Goal: Obtain resource: Download file/media

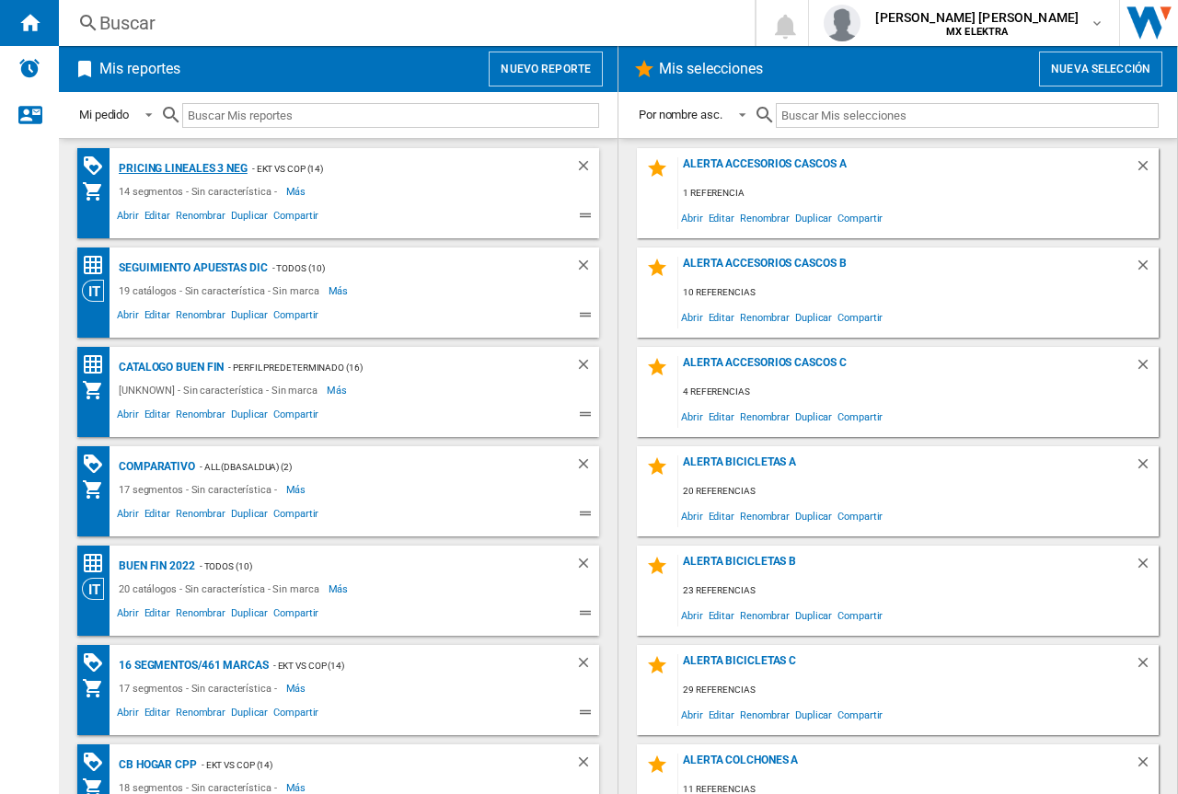
click at [204, 164] on div "Pricing lineales 3 neg" at bounding box center [180, 168] width 133 height 23
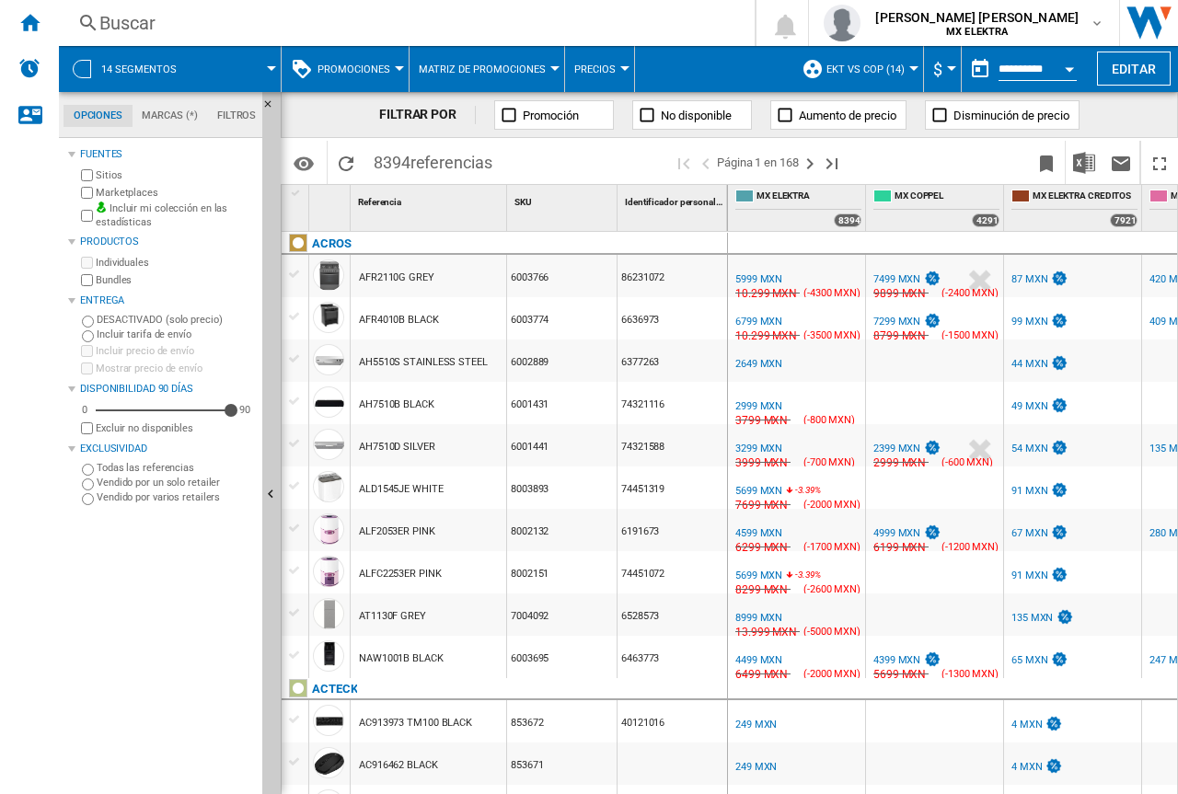
click at [255, 75] on span at bounding box center [236, 69] width 69 height 46
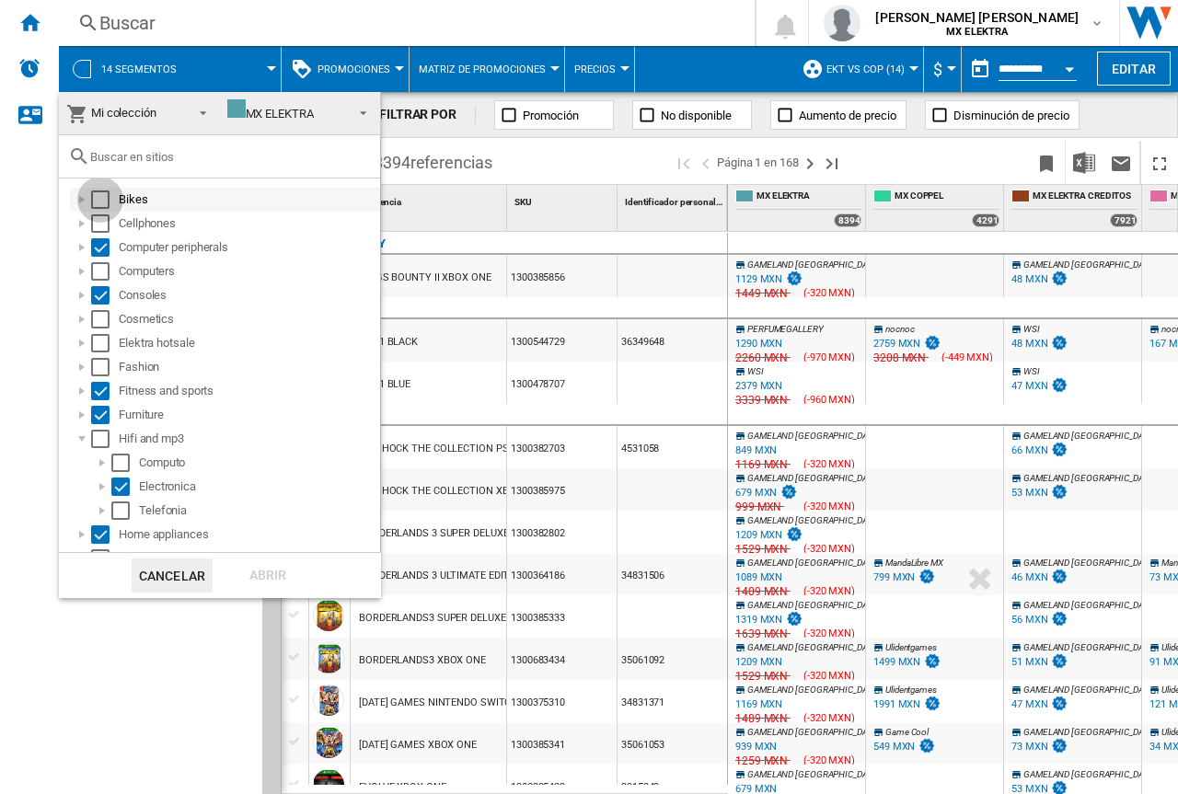
click at [102, 203] on div "Select" at bounding box center [100, 199] width 18 height 18
click at [103, 233] on div "Cellphones" at bounding box center [225, 224] width 310 height 24
click at [92, 226] on div "Select" at bounding box center [100, 223] width 18 height 18
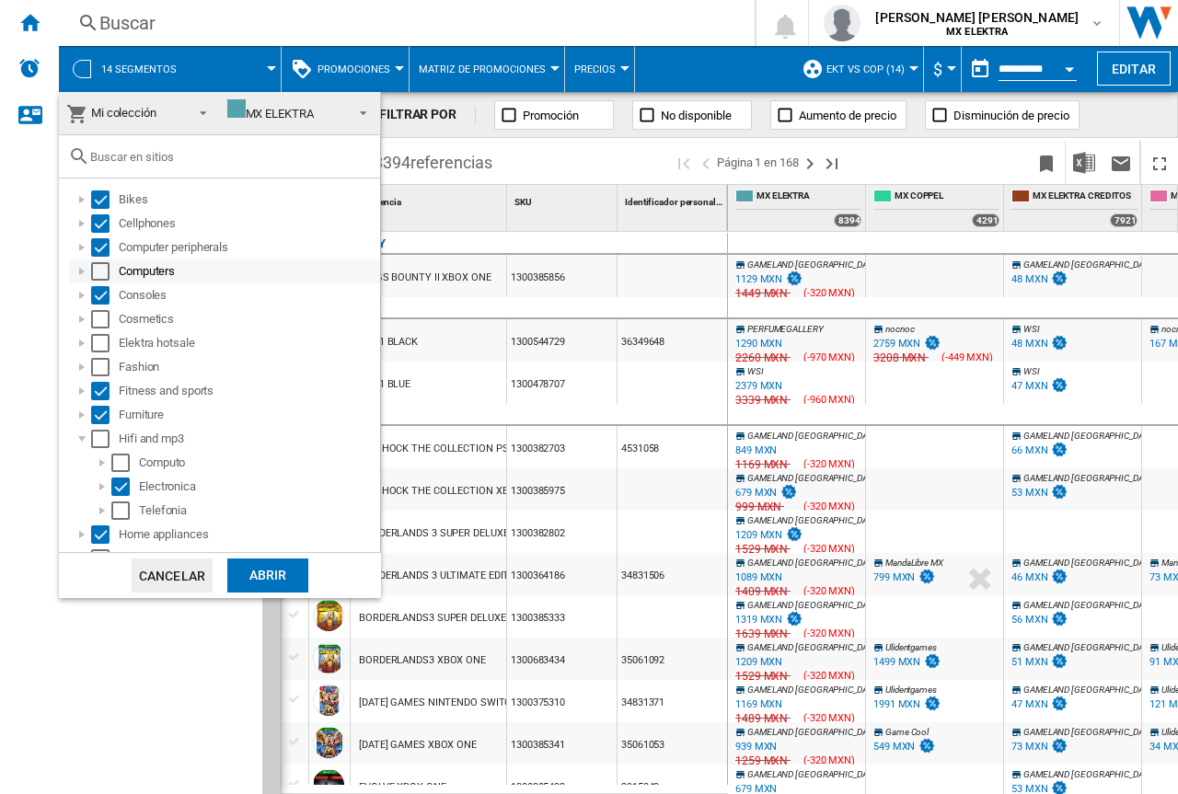
click at [104, 272] on div "Select" at bounding box center [100, 271] width 18 height 18
click at [102, 318] on div "Select" at bounding box center [100, 319] width 18 height 18
click at [104, 350] on div "Select" at bounding box center [100, 343] width 18 height 18
click at [101, 381] on div "Fitness and sports" at bounding box center [225, 391] width 310 height 24
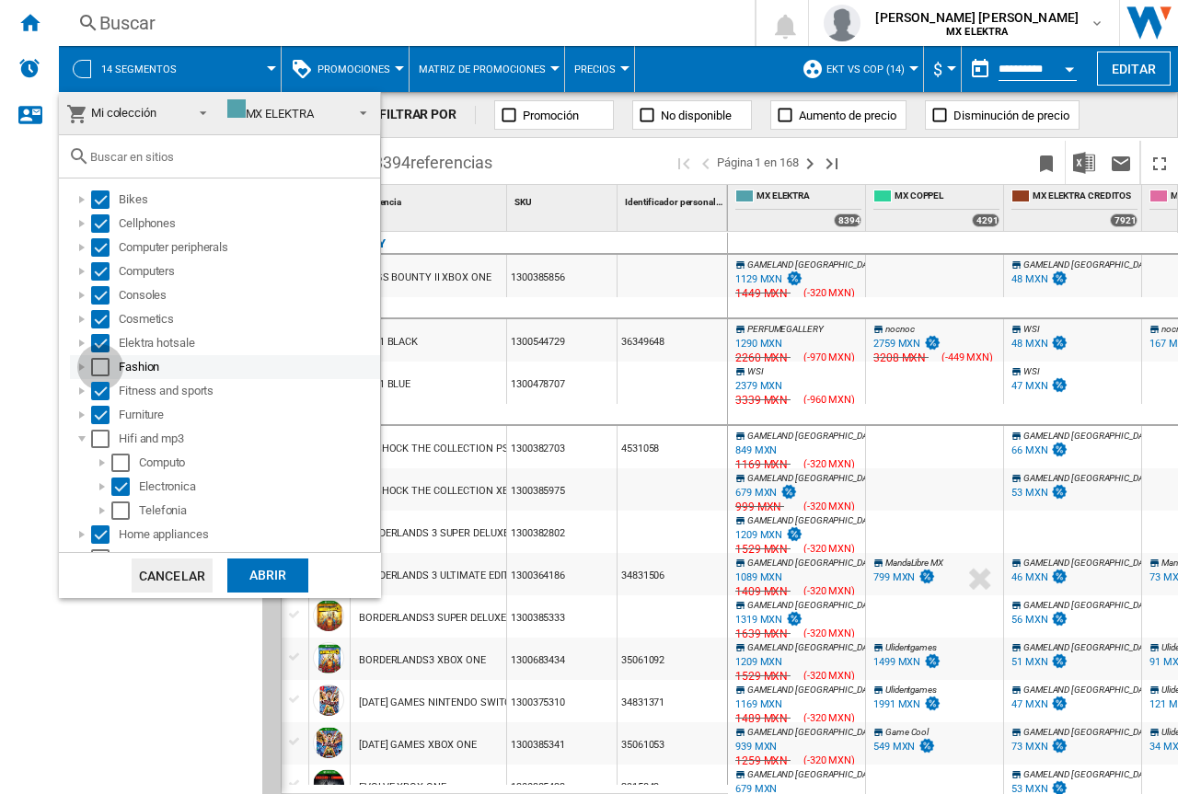
click at [96, 372] on div "Select" at bounding box center [100, 367] width 18 height 18
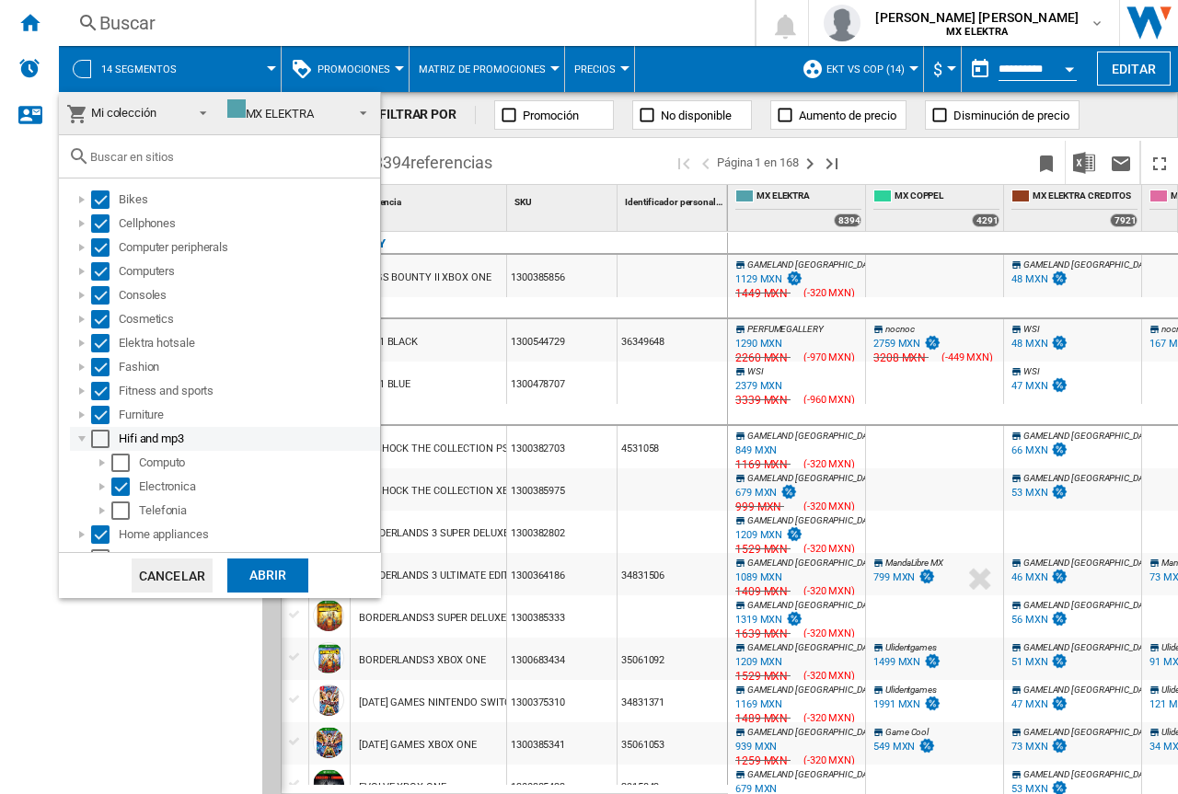
click at [104, 440] on div "Select" at bounding box center [100, 439] width 18 height 18
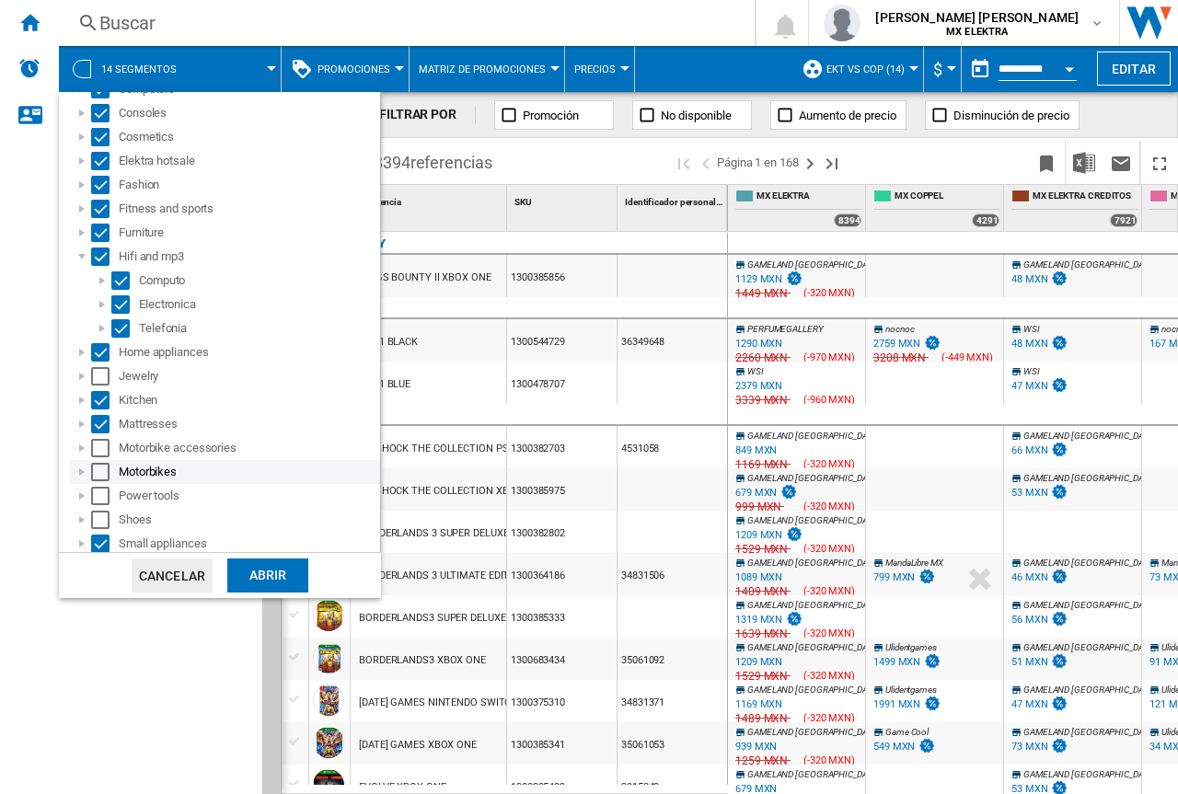
scroll to position [184, 0]
click at [99, 375] on div "Select" at bounding box center [100, 374] width 18 height 18
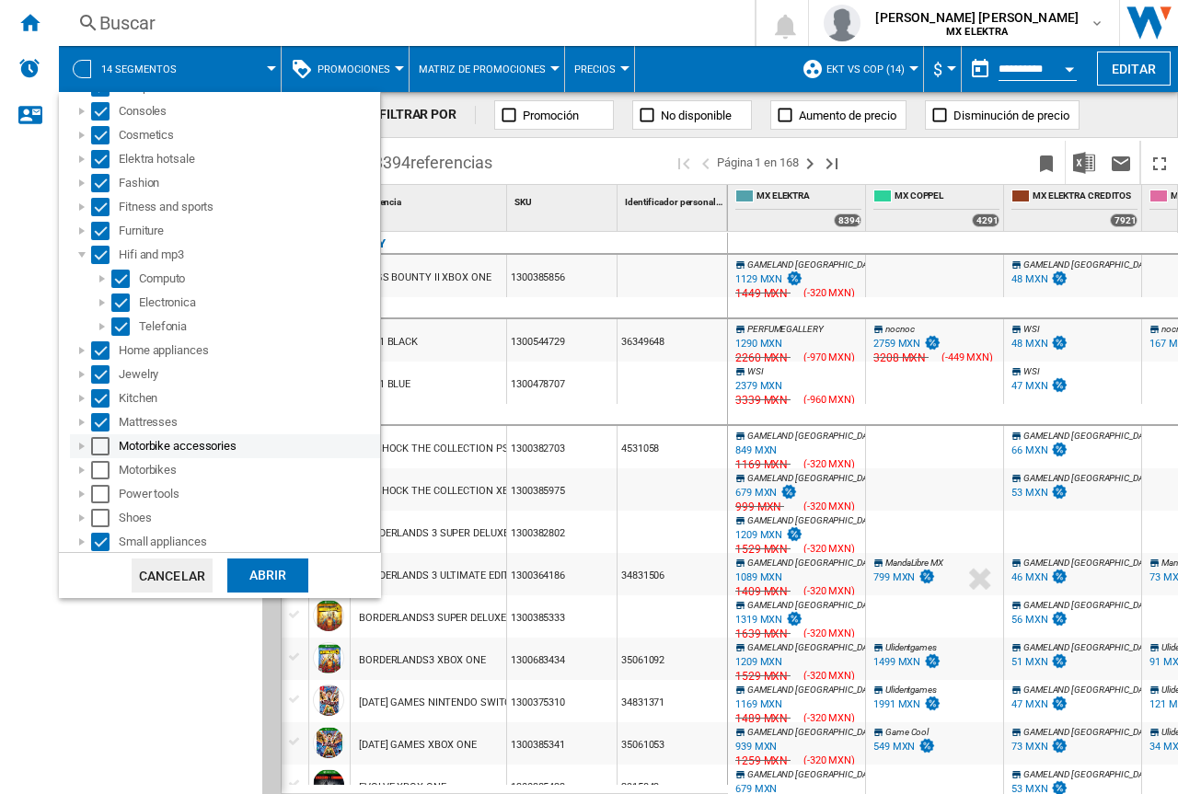
click at [103, 446] on div "Select" at bounding box center [100, 446] width 18 height 18
drag, startPoint x: 102, startPoint y: 476, endPoint x: 104, endPoint y: 492, distance: 16.7
click at [102, 477] on div "Select" at bounding box center [100, 470] width 18 height 18
drag, startPoint x: 105, startPoint y: 493, endPoint x: 109, endPoint y: 508, distance: 15.2
click at [107, 499] on div "Select" at bounding box center [100, 494] width 18 height 18
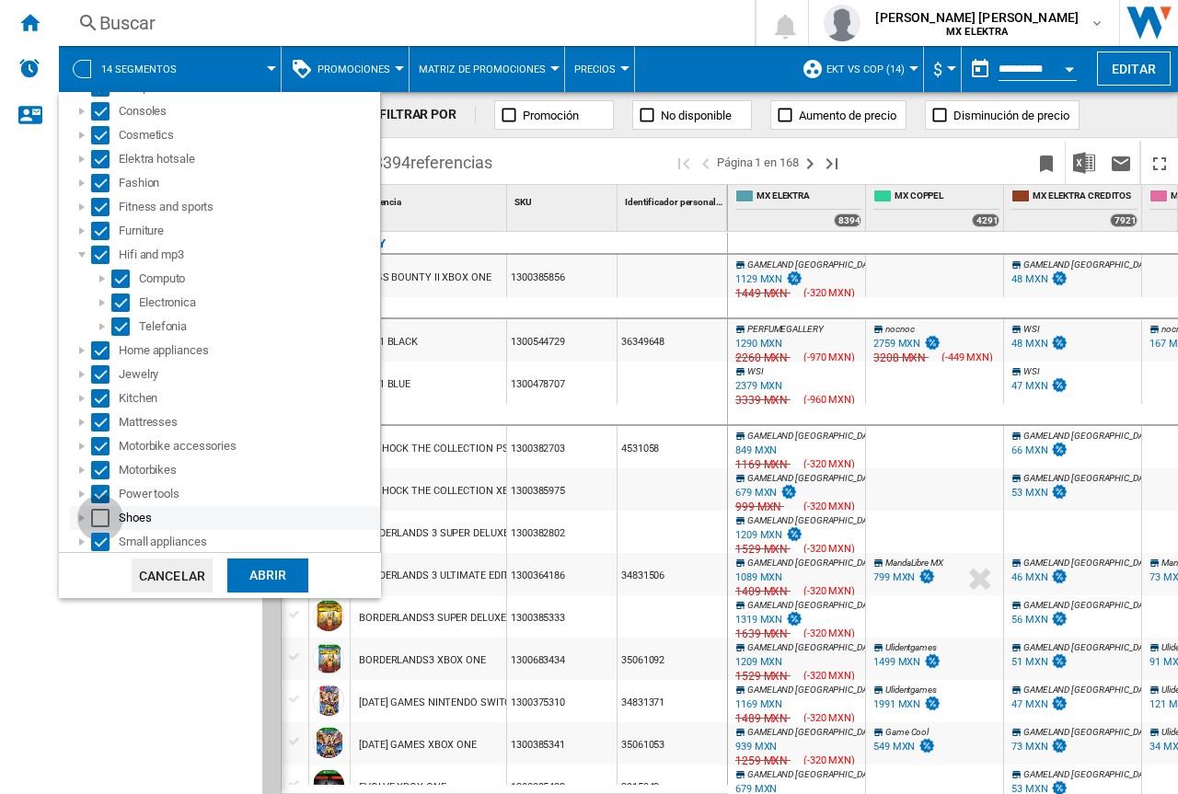
click at [109, 511] on div "Select" at bounding box center [100, 518] width 18 height 18
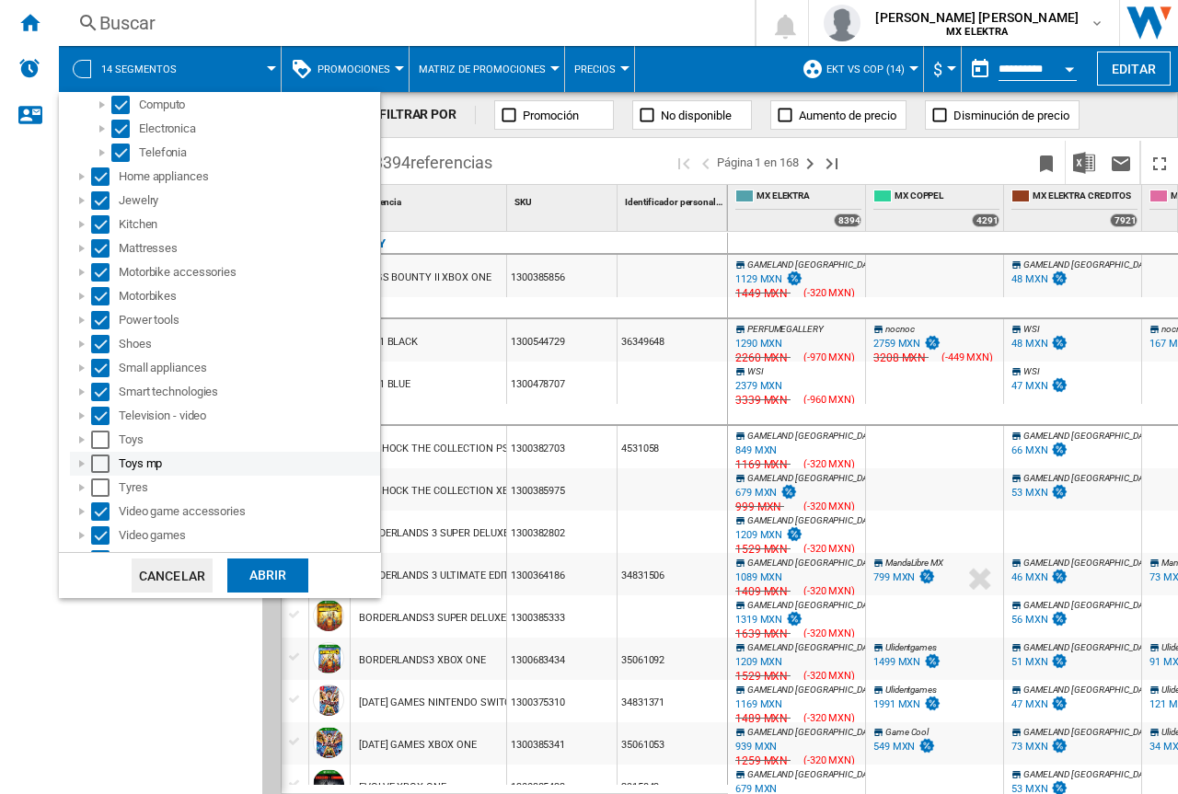
scroll to position [377, 0]
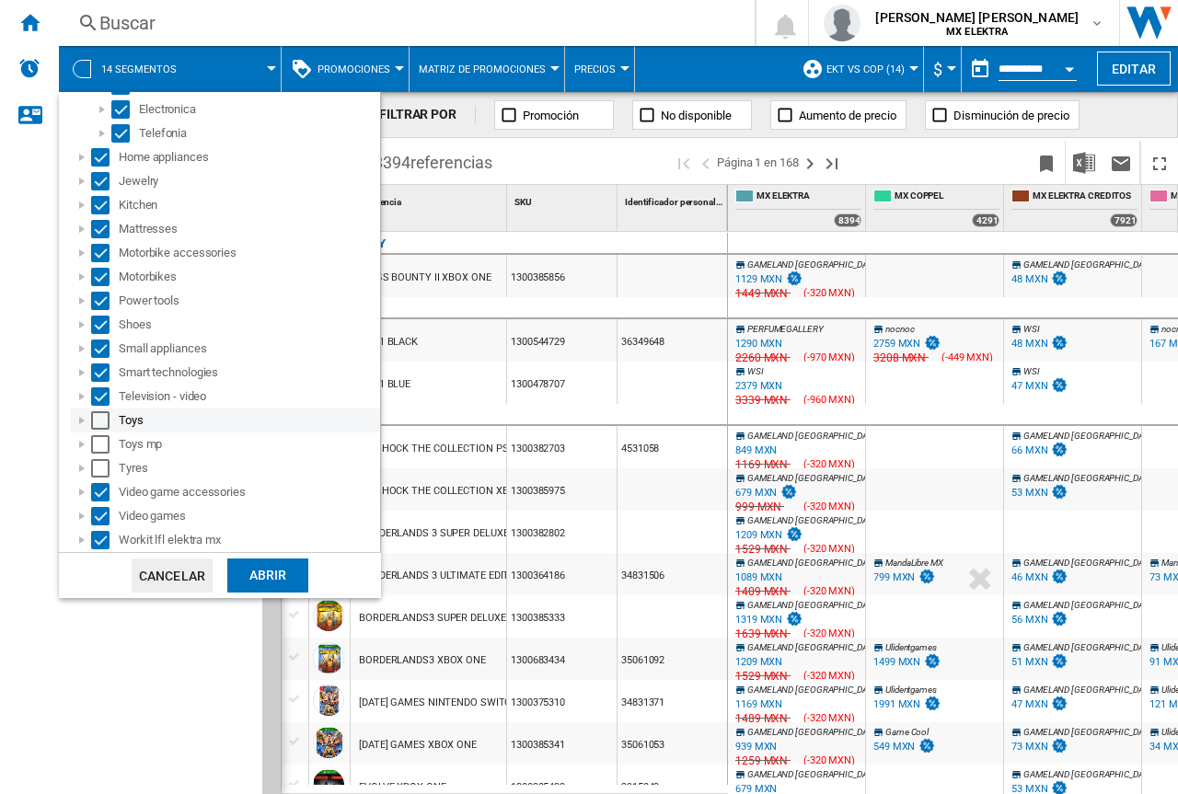
click at [95, 426] on div "Select" at bounding box center [100, 420] width 18 height 18
click at [107, 451] on div "Select" at bounding box center [100, 444] width 18 height 18
click at [108, 468] on div "Select" at bounding box center [100, 468] width 18 height 18
click at [236, 571] on div "Abrir" at bounding box center [267, 576] width 81 height 34
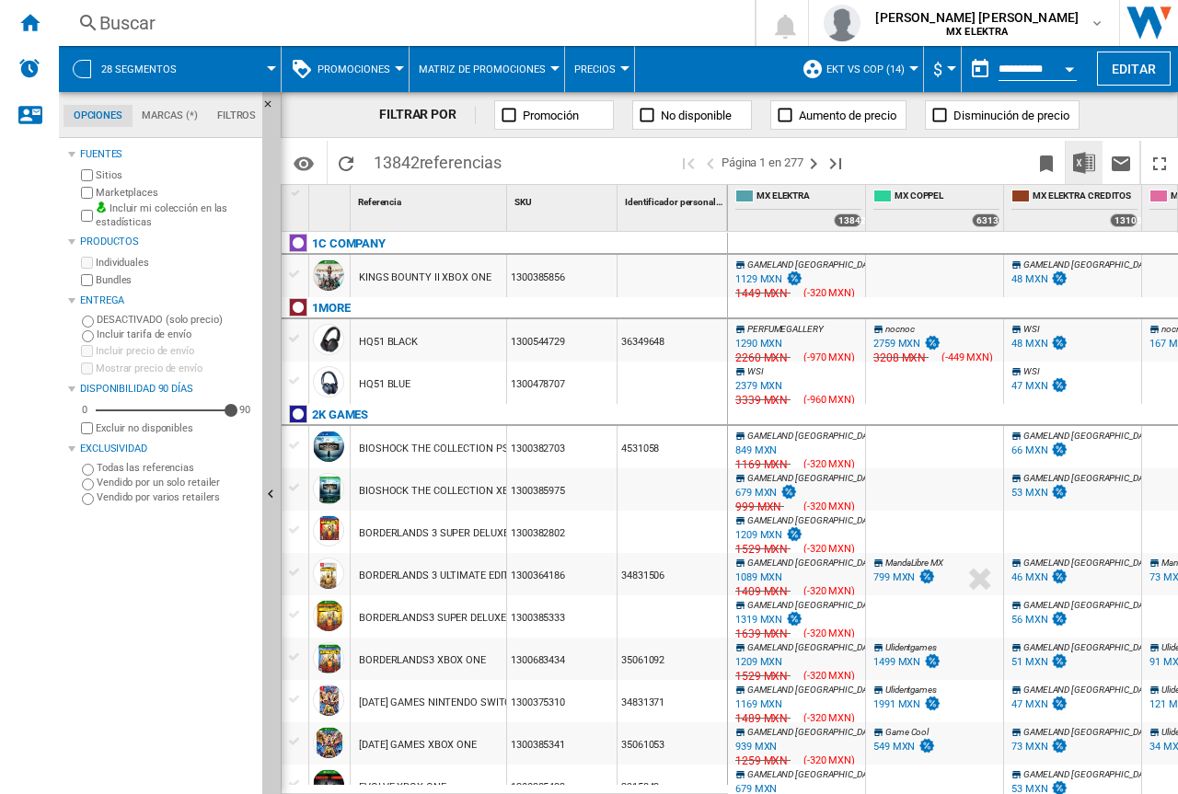
click at [1097, 158] on button "Descargar en Excel" at bounding box center [1084, 162] width 37 height 43
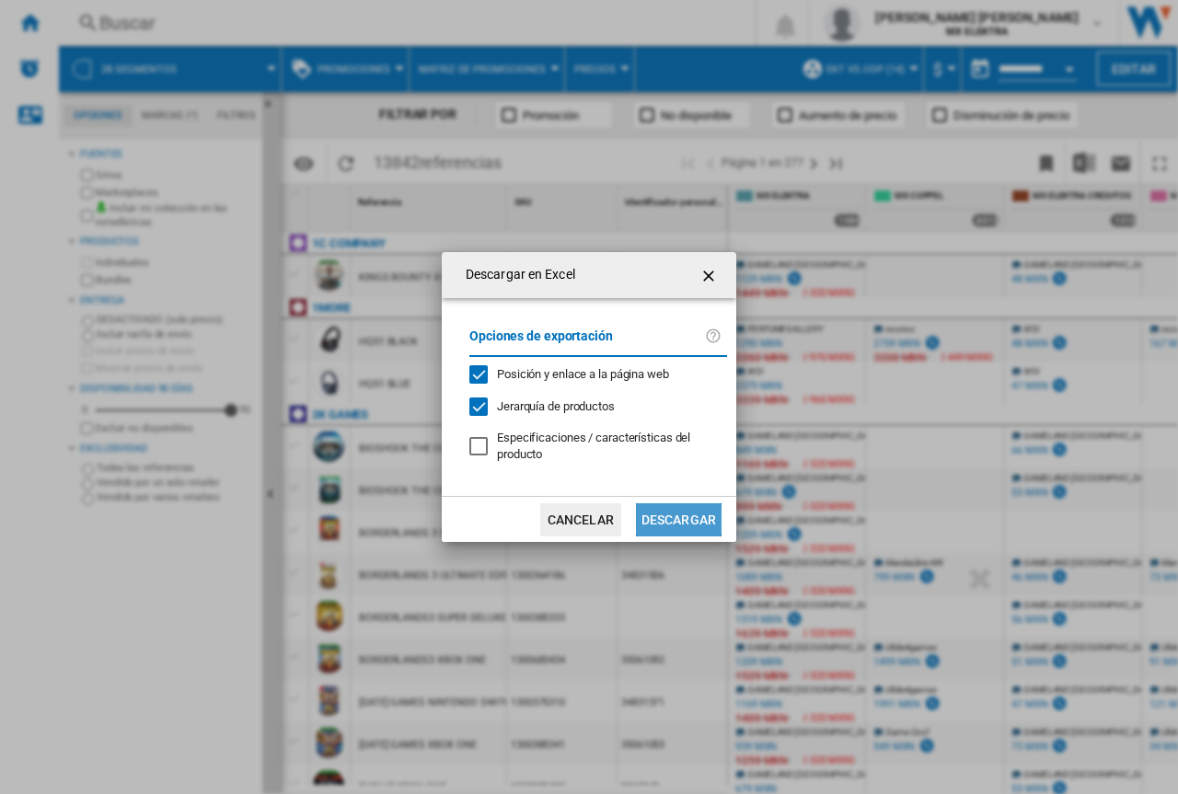
click at [708, 516] on button "Descargar" at bounding box center [679, 519] width 86 height 33
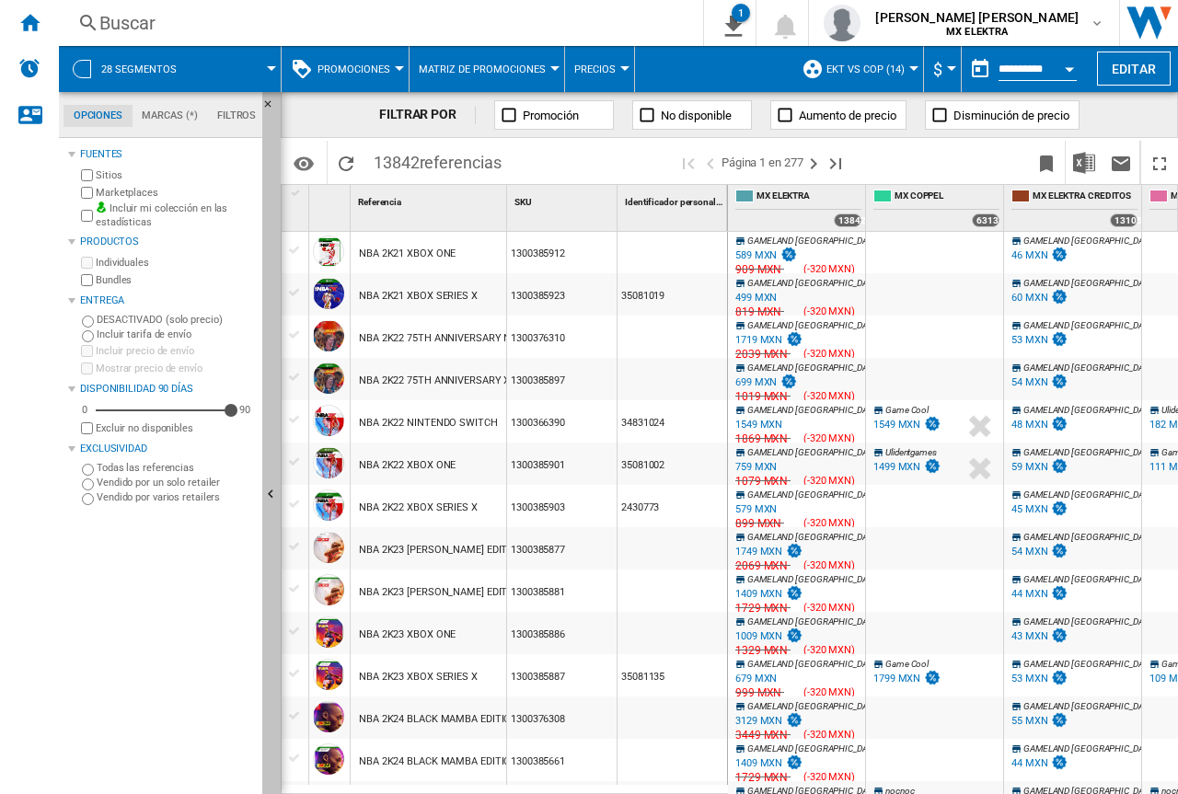
scroll to position [1288, 0]
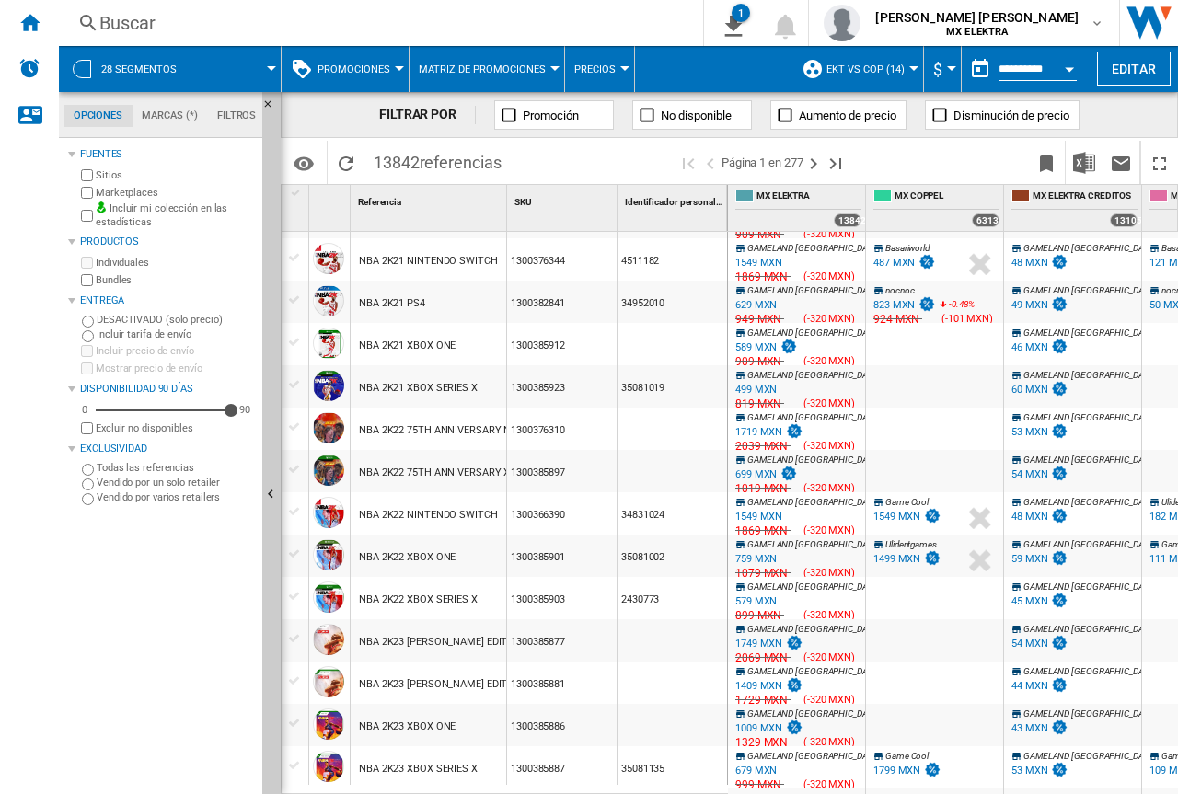
click at [241, 61] on span at bounding box center [236, 69] width 69 height 46
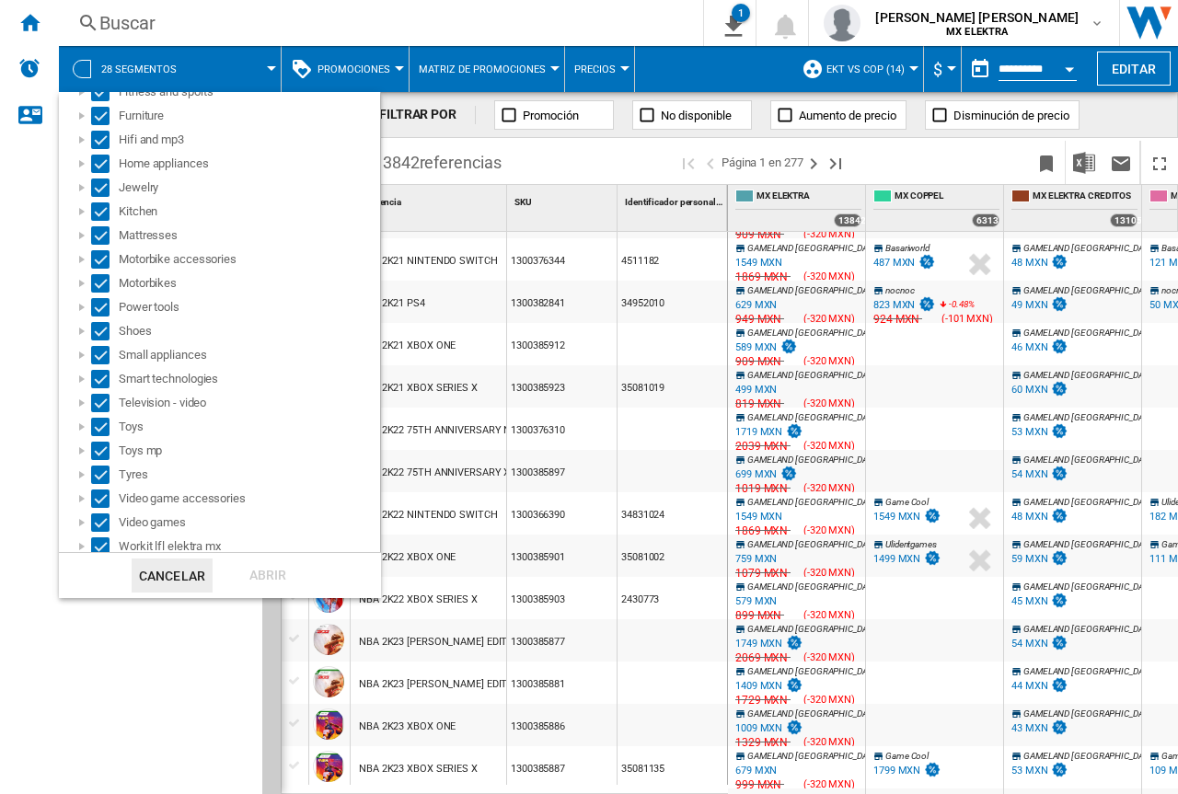
scroll to position [306, 0]
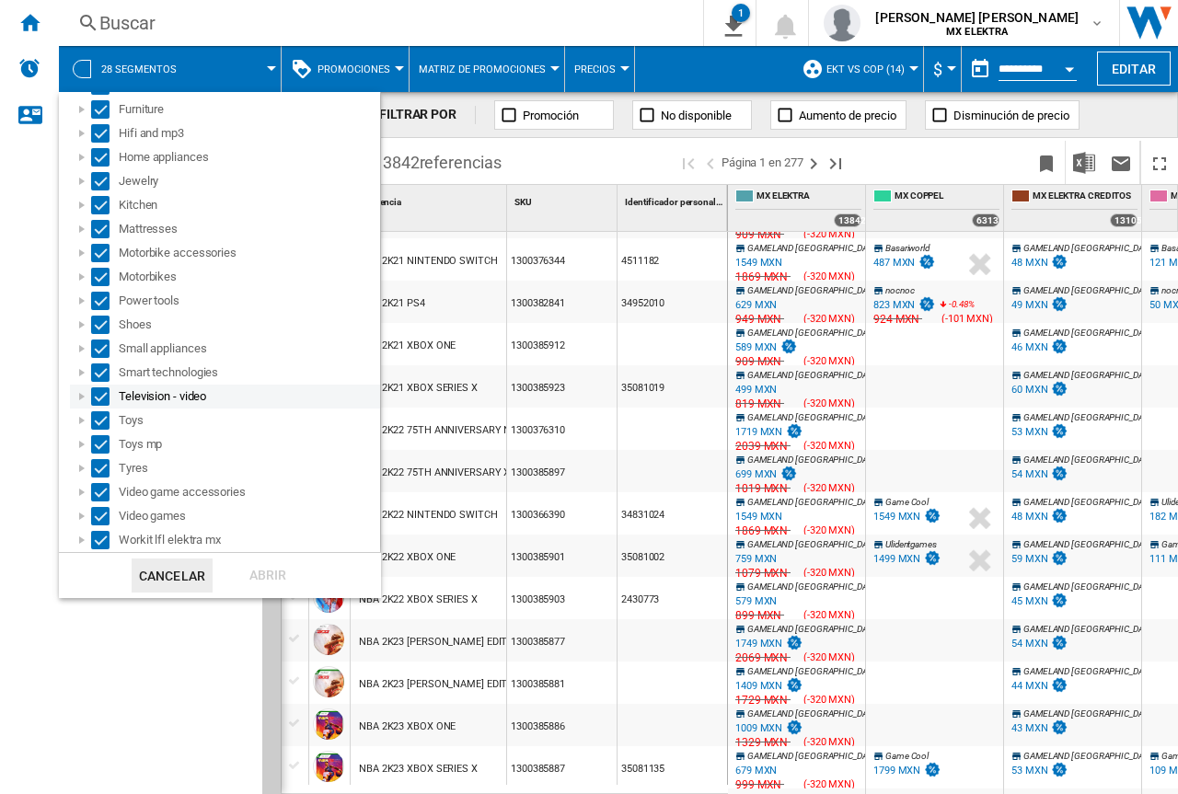
click at [78, 400] on div at bounding box center [82, 396] width 18 height 18
click at [100, 426] on div at bounding box center [102, 420] width 18 height 18
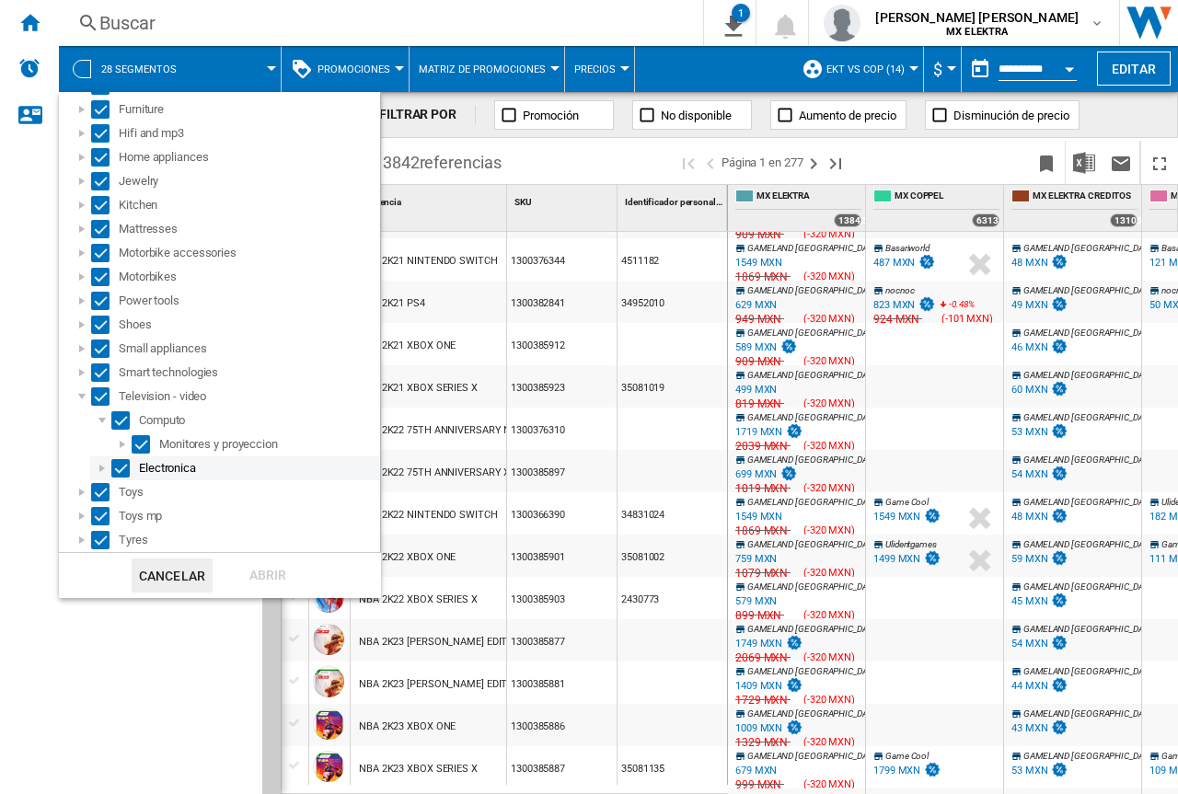
click at [107, 461] on div at bounding box center [102, 468] width 18 height 18
click at [121, 495] on div at bounding box center [122, 492] width 18 height 18
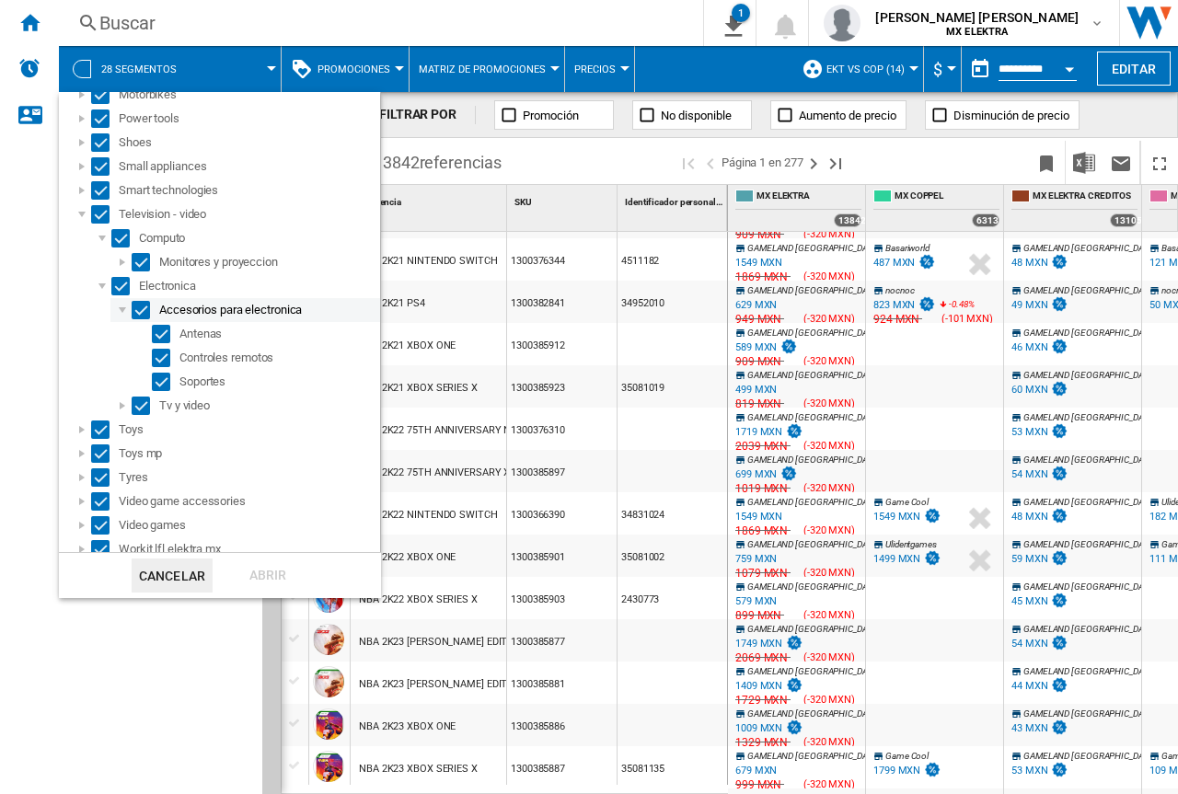
scroll to position [490, 0]
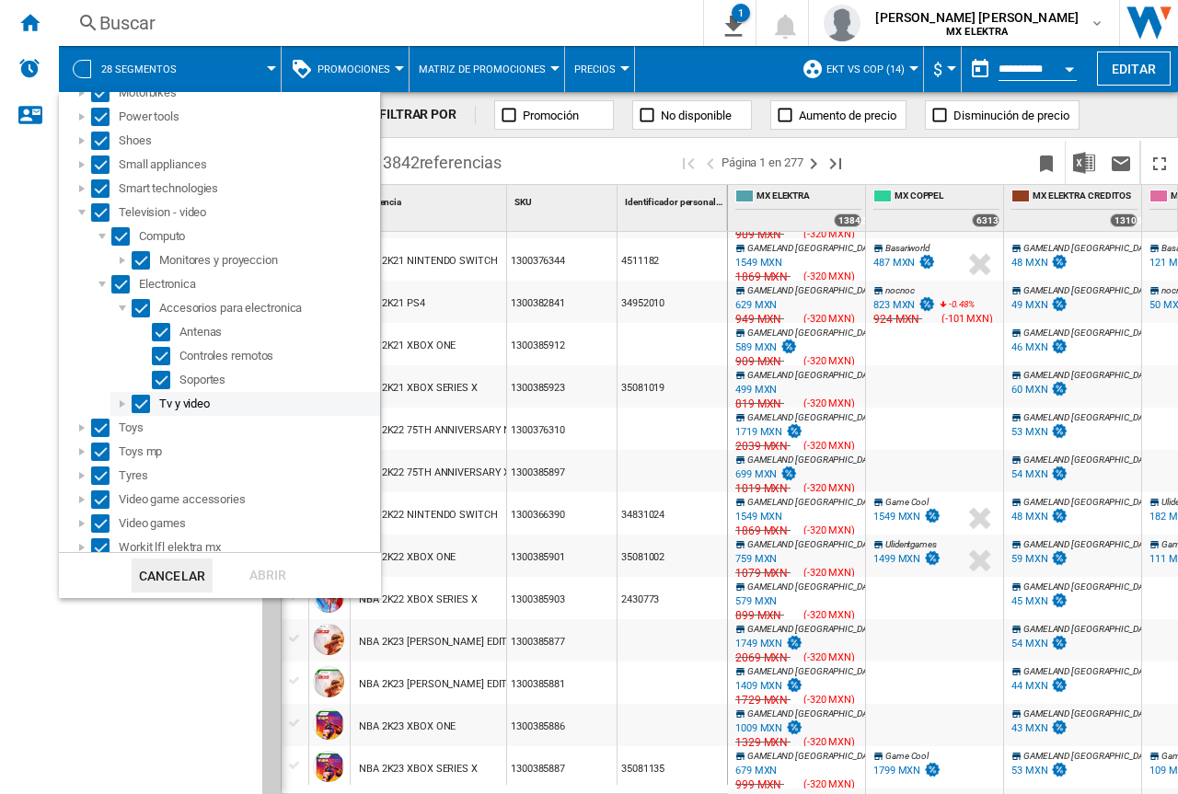
click at [117, 405] on div at bounding box center [122, 404] width 18 height 18
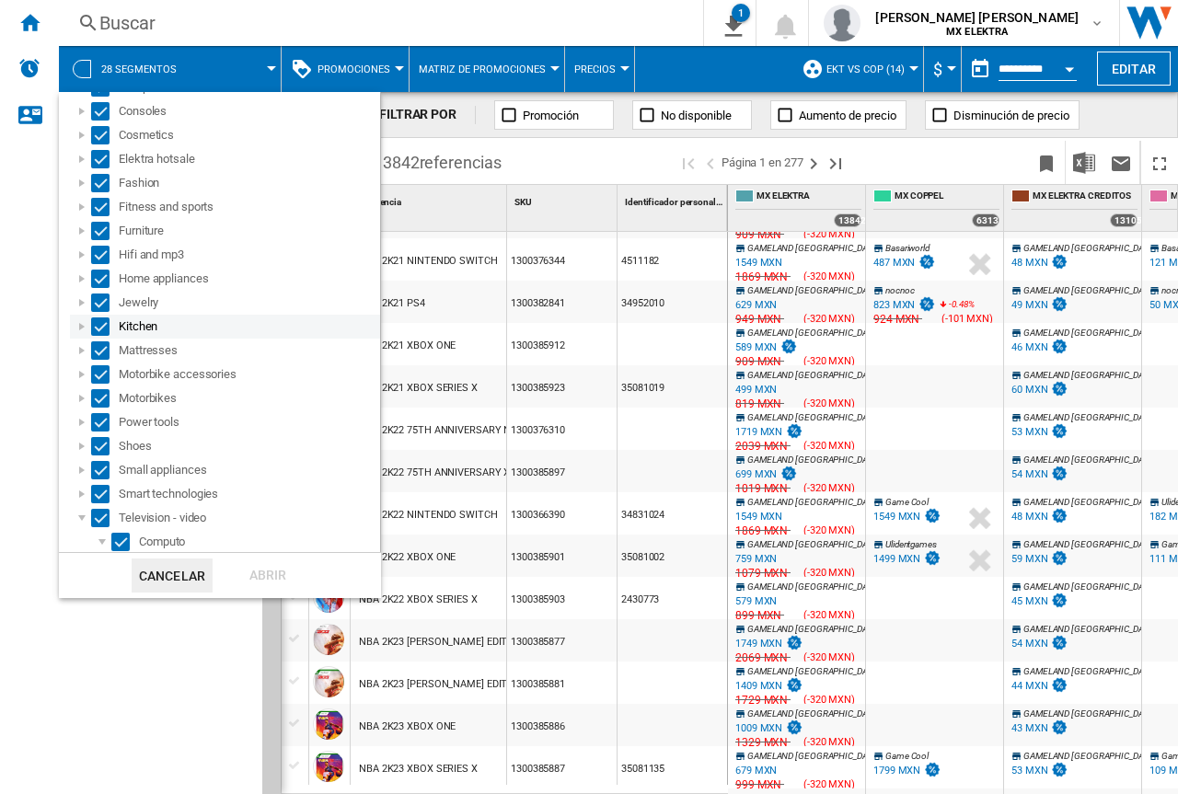
scroll to position [276, 0]
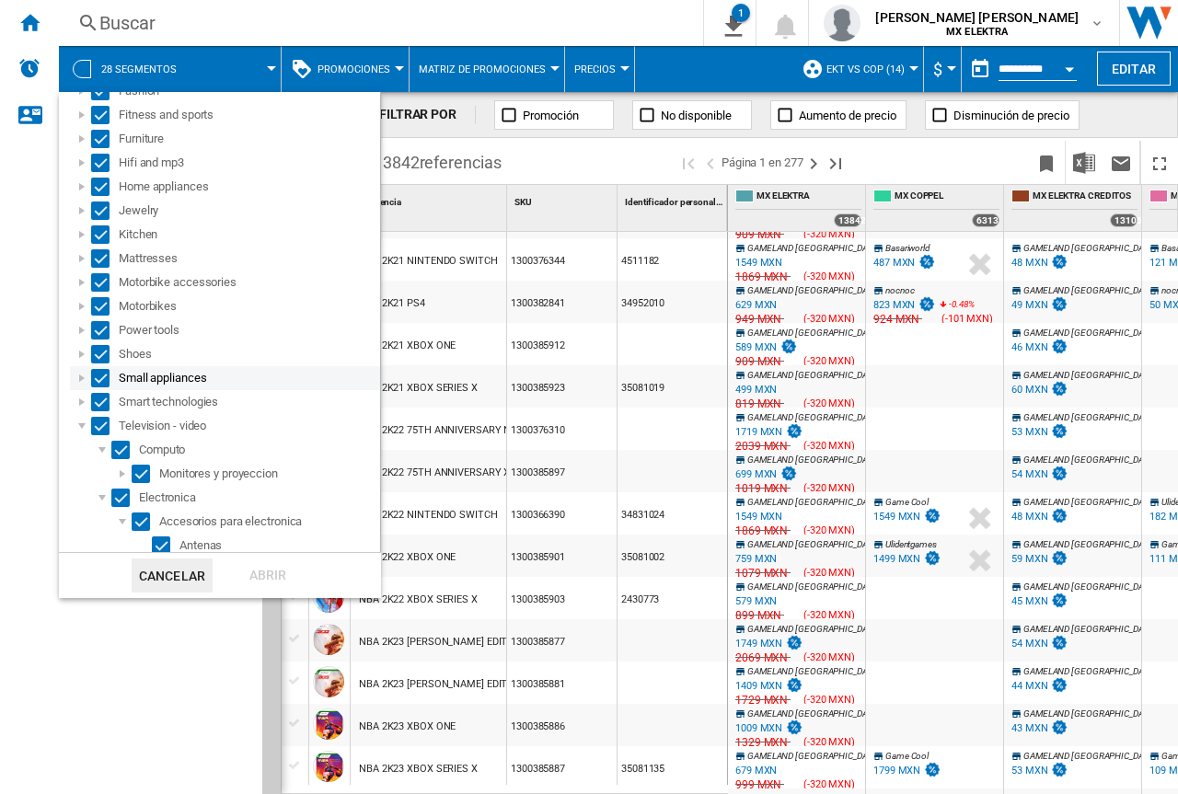
click at [78, 376] on div at bounding box center [82, 378] width 18 height 18
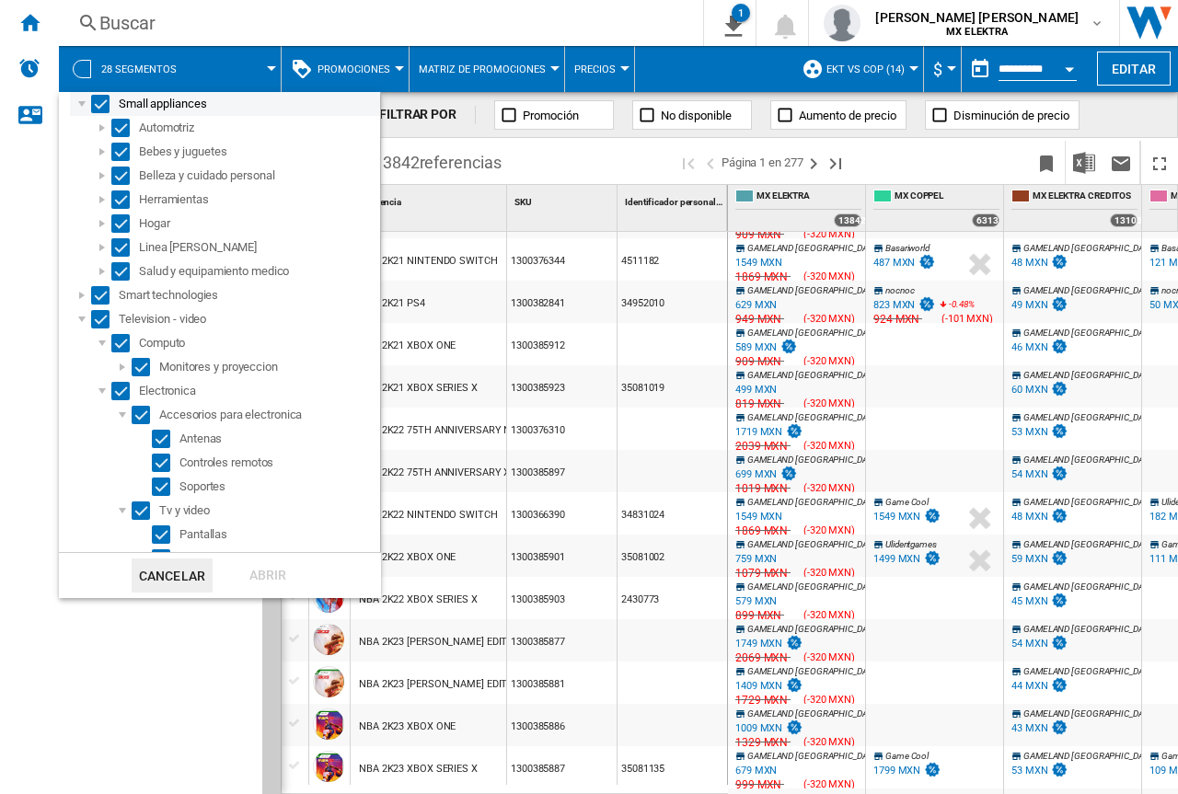
scroll to position [552, 0]
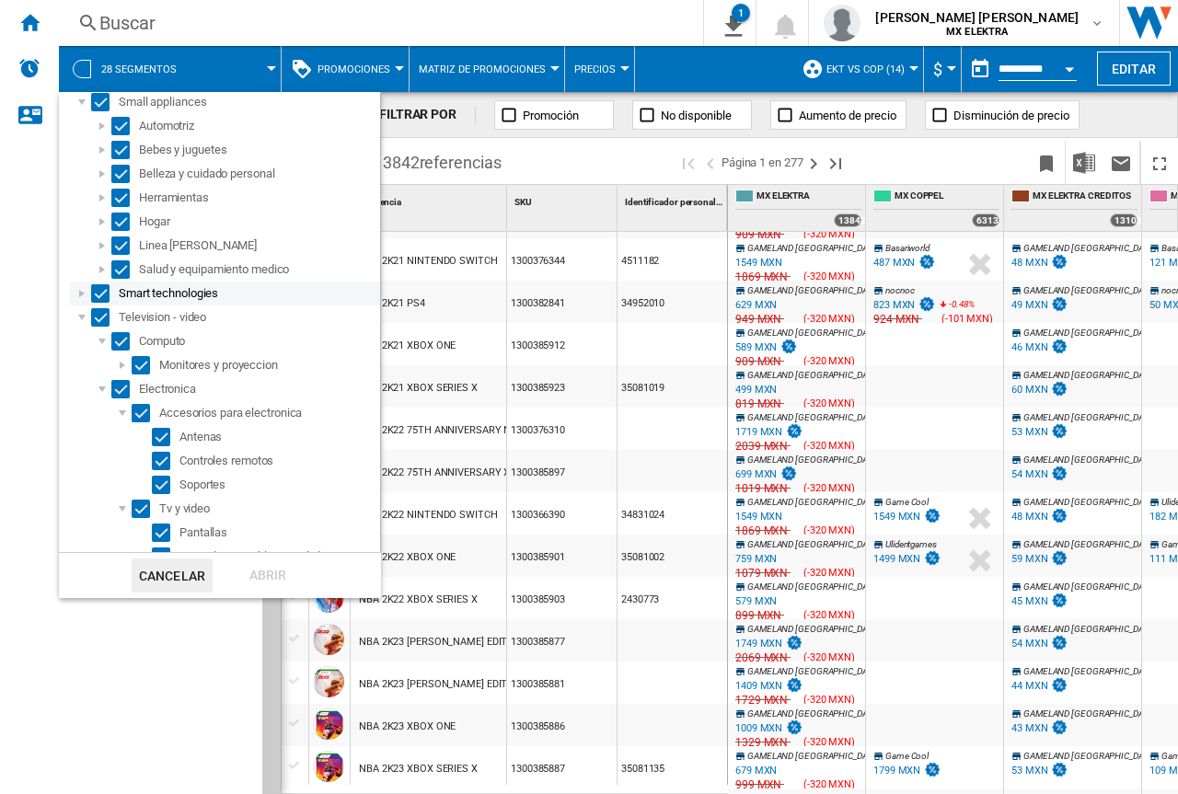
click at [82, 294] on div at bounding box center [82, 293] width 18 height 18
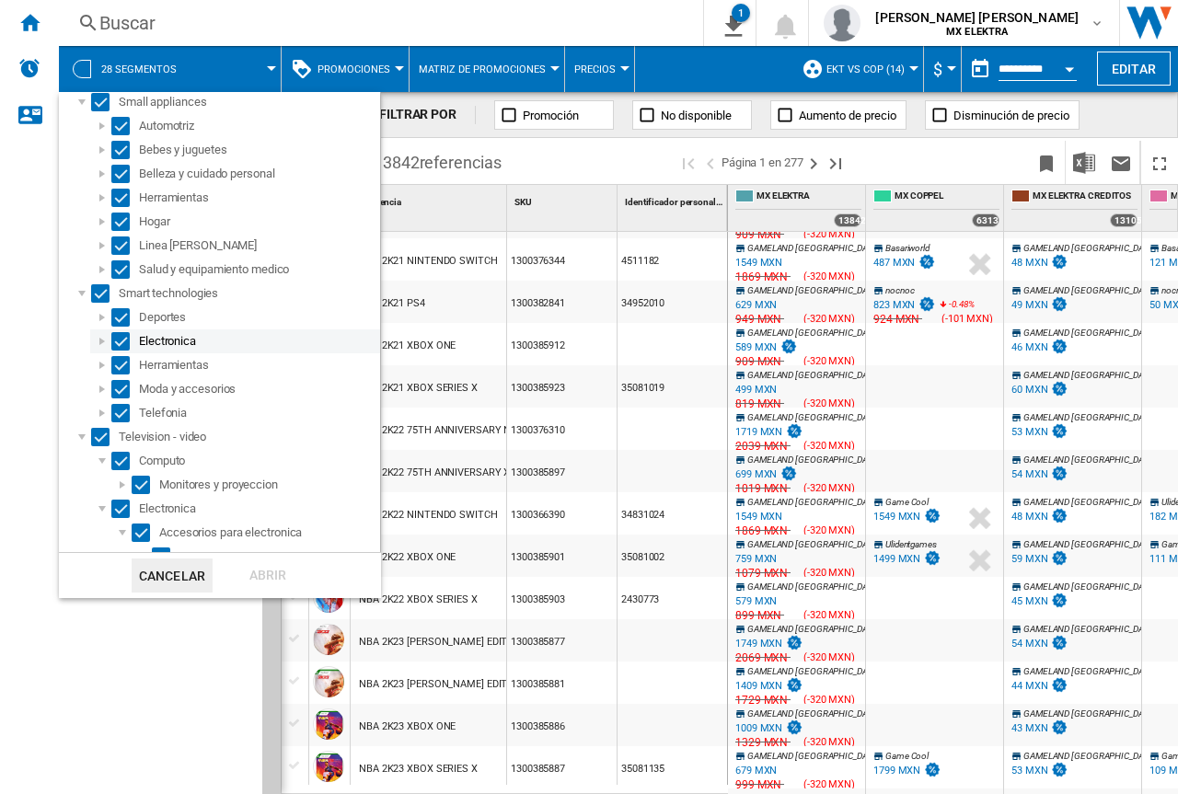
click at [104, 339] on div at bounding box center [102, 341] width 18 height 18
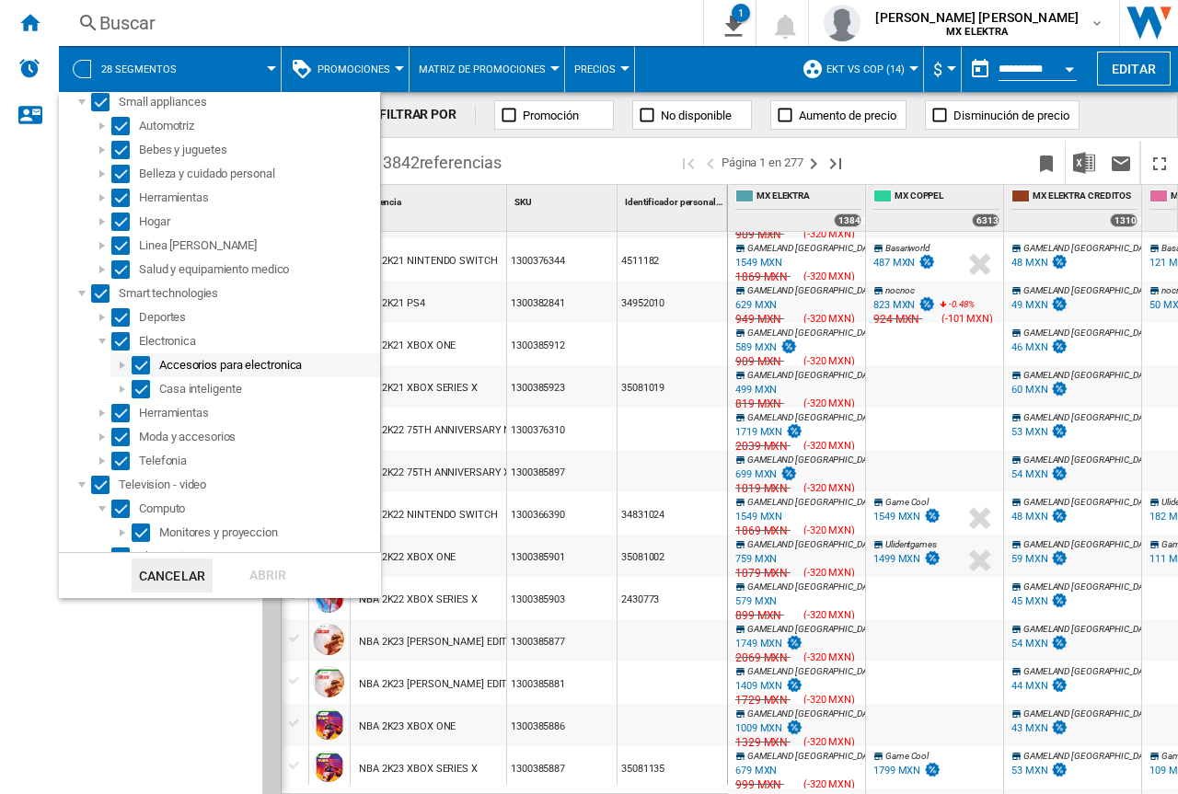
click at [124, 360] on div at bounding box center [122, 365] width 18 height 18
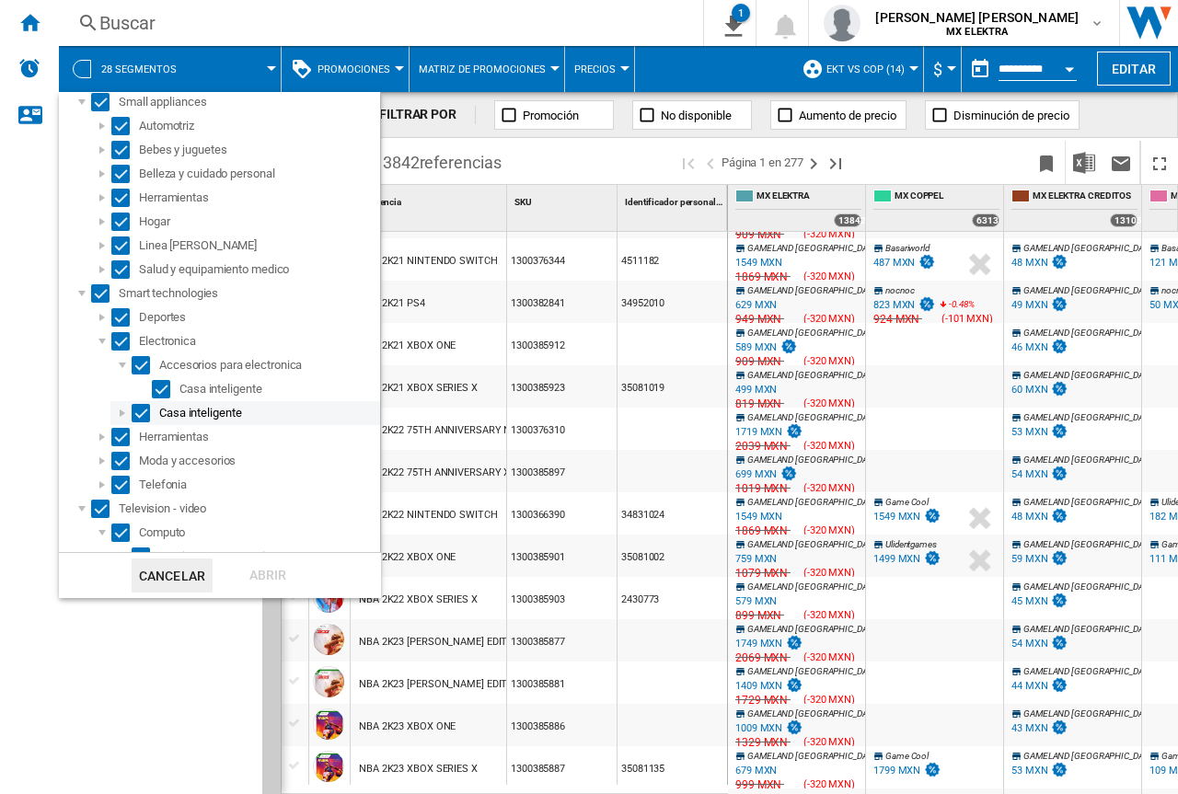
click at [120, 419] on div at bounding box center [122, 413] width 18 height 18
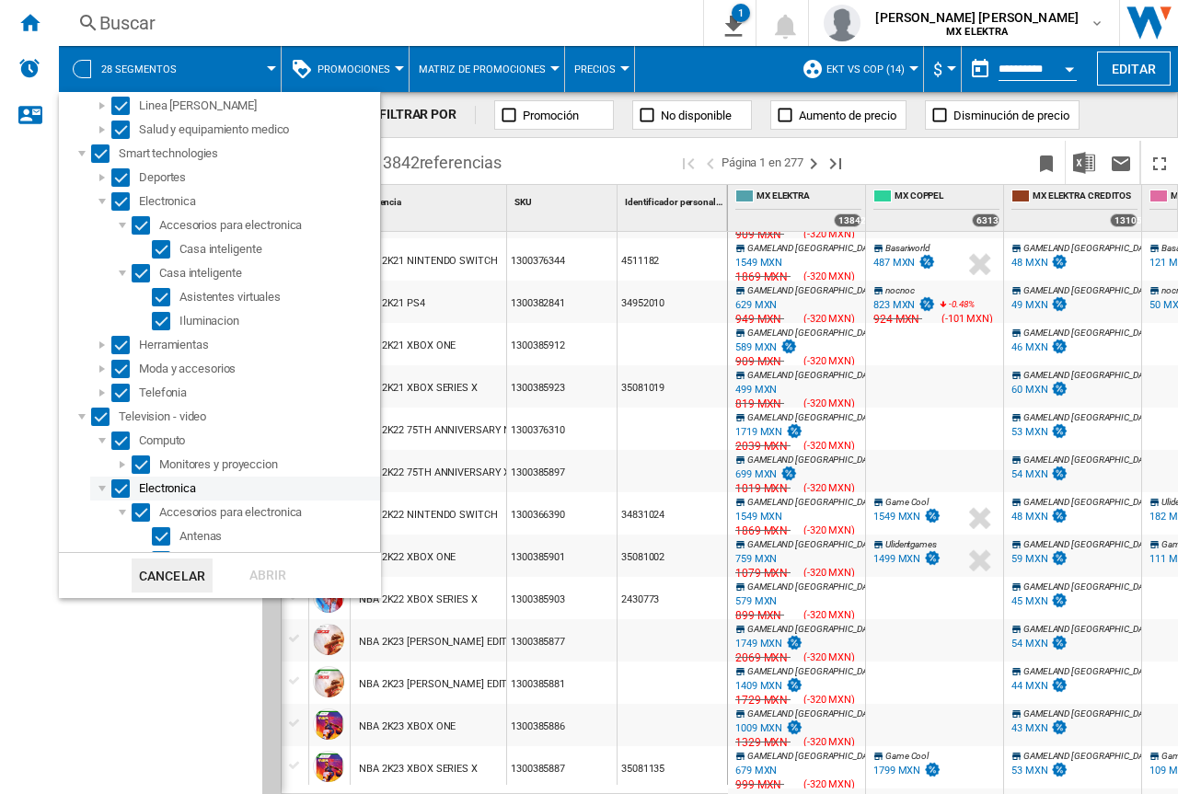
scroll to position [736, 0]
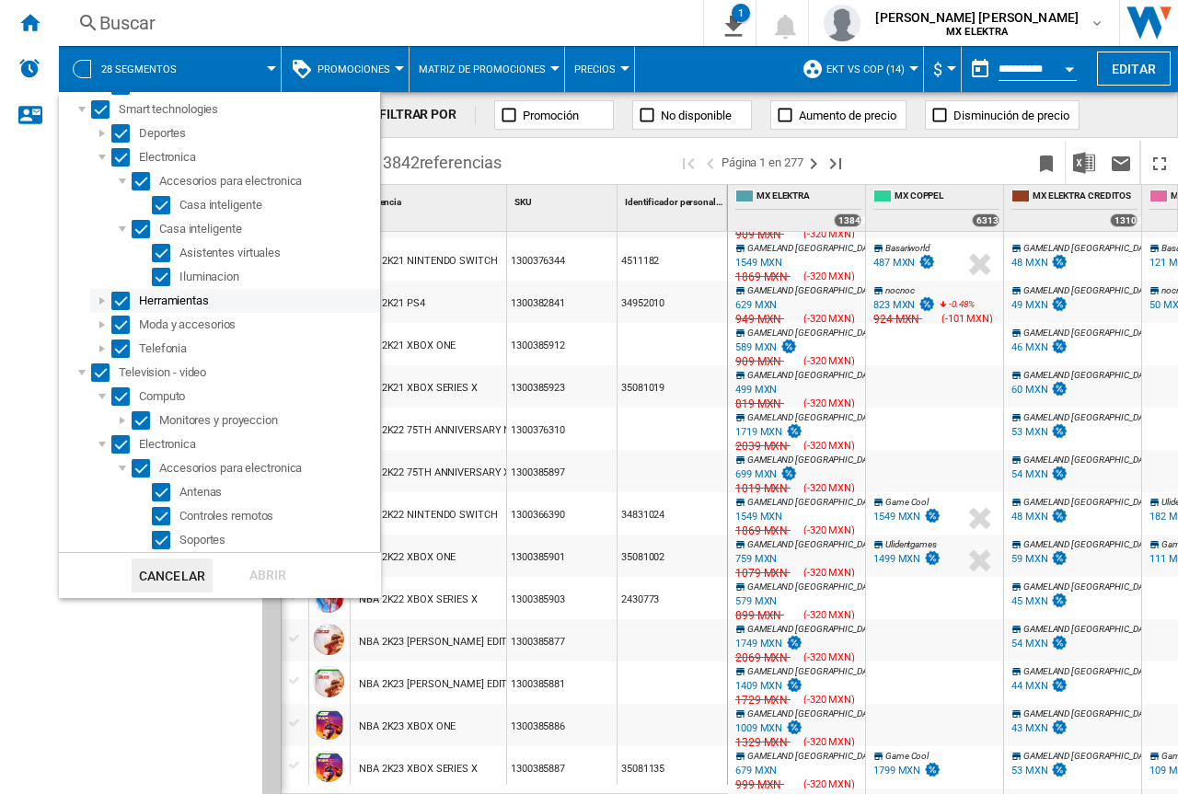
click at [99, 292] on div at bounding box center [102, 301] width 18 height 18
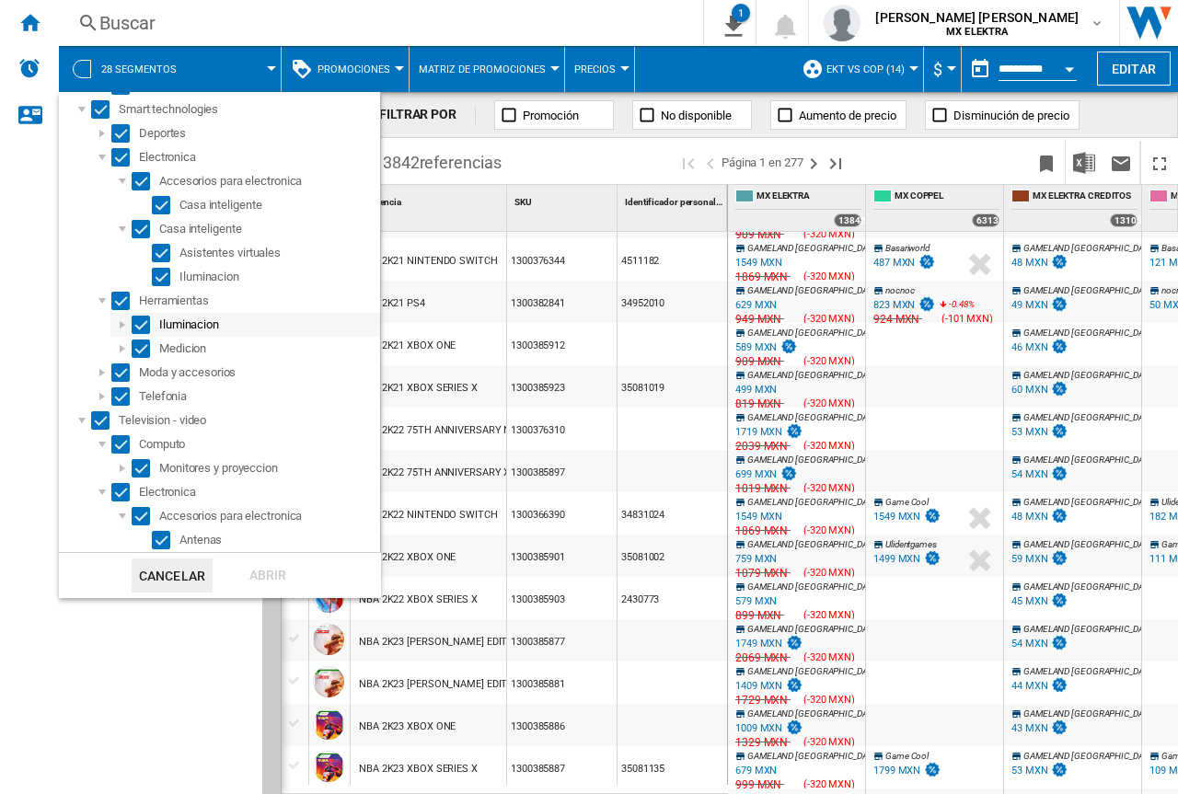
click at [118, 325] on div at bounding box center [122, 325] width 18 height 18
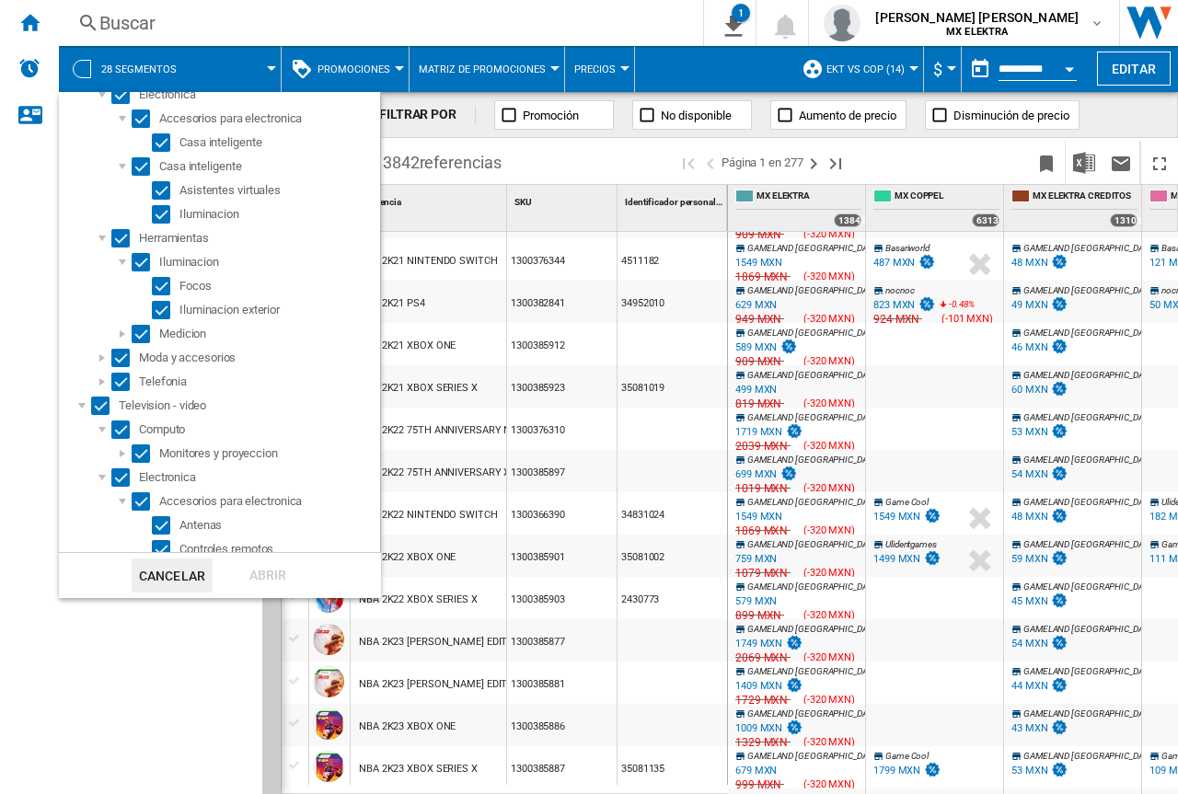
scroll to position [828, 0]
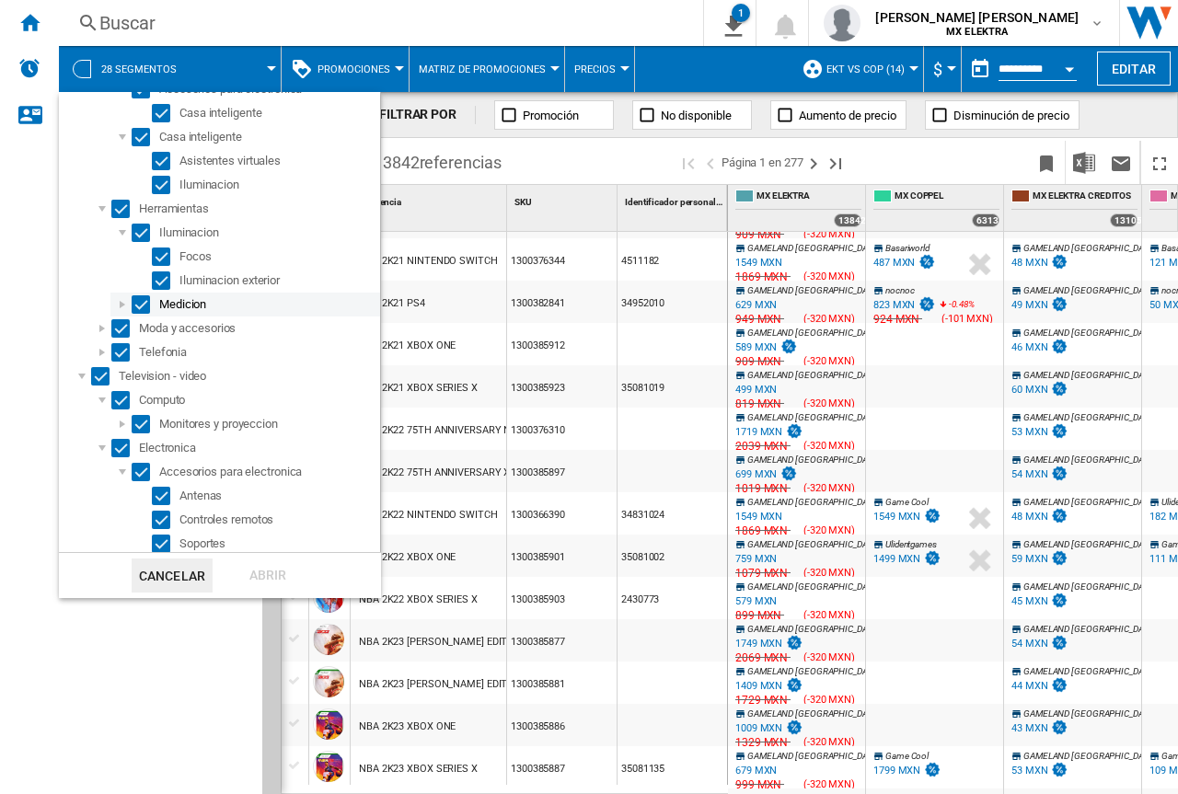
click at [119, 309] on div at bounding box center [122, 304] width 18 height 18
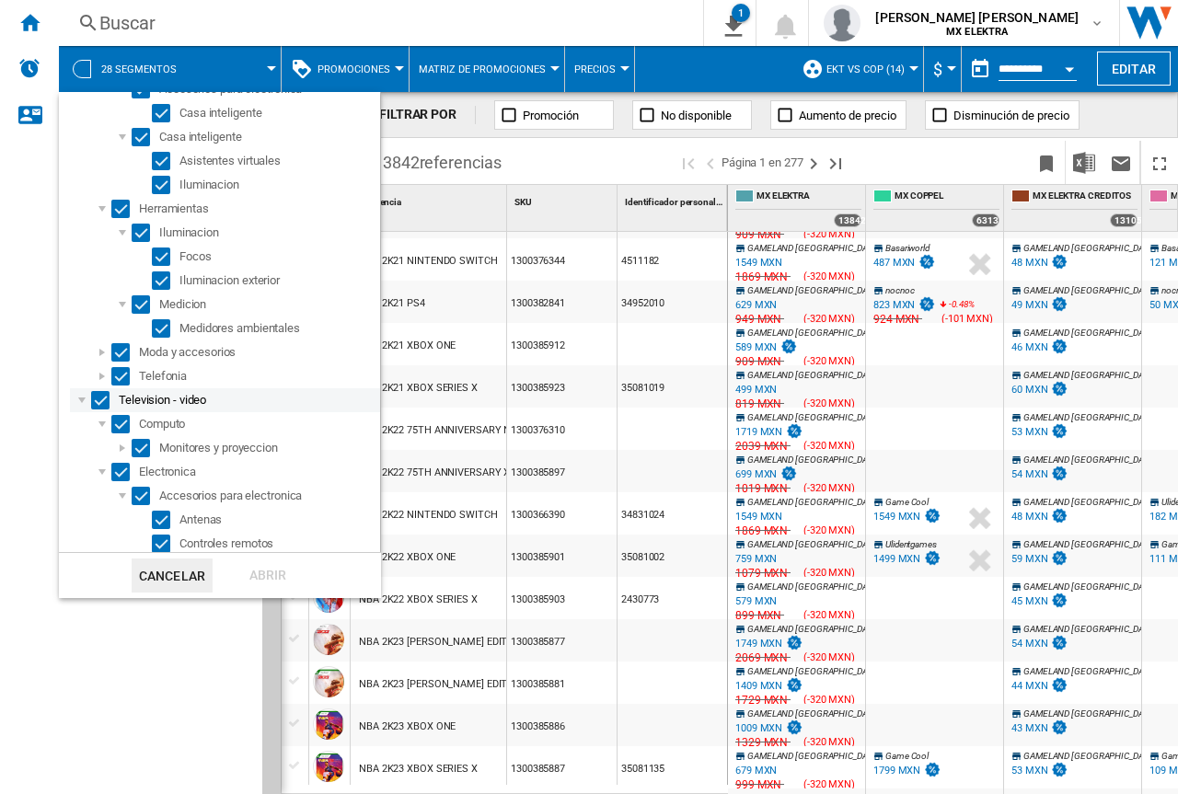
scroll to position [920, 0]
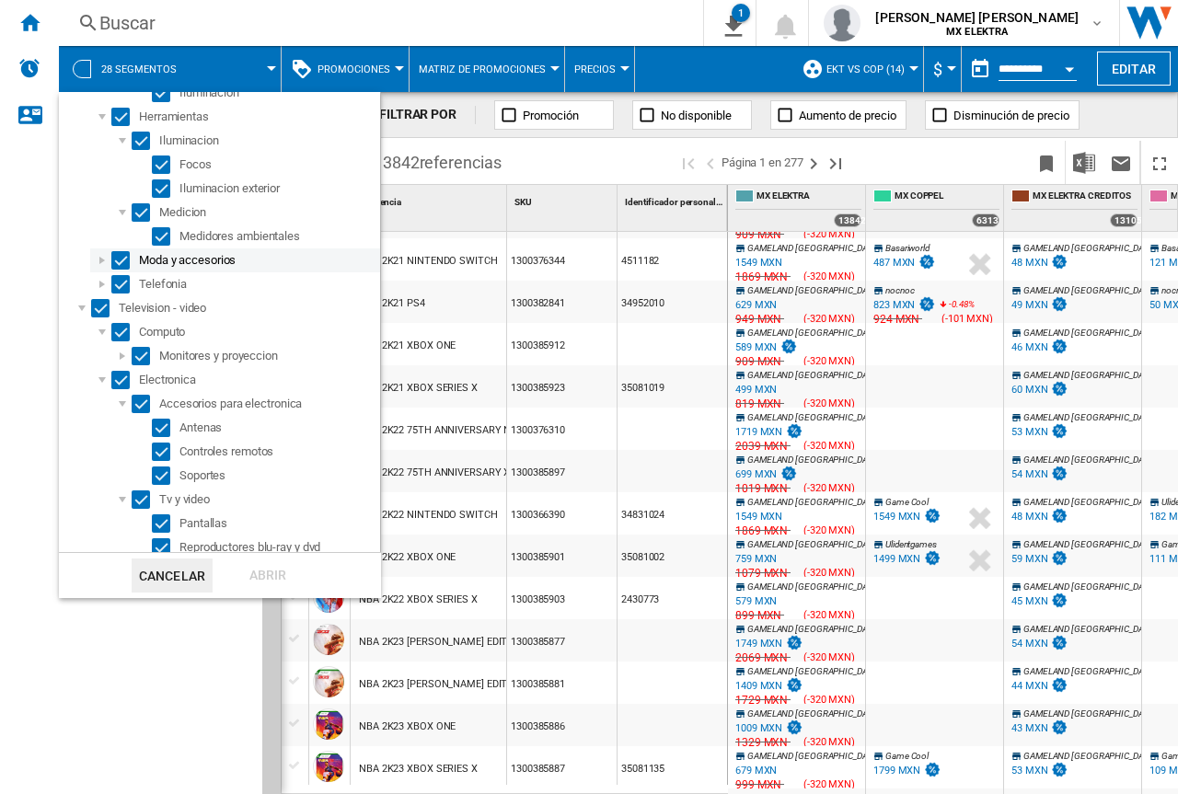
click at [99, 256] on div at bounding box center [102, 260] width 18 height 18
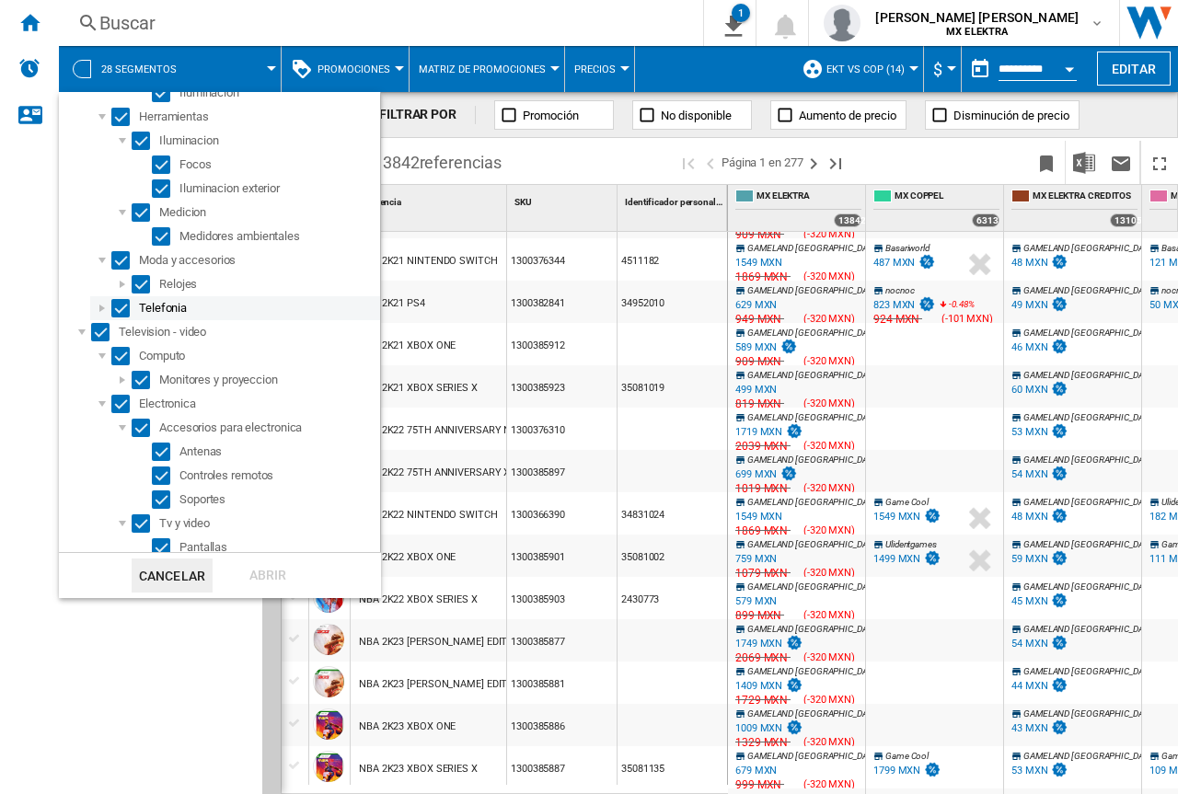
scroll to position [1012, 0]
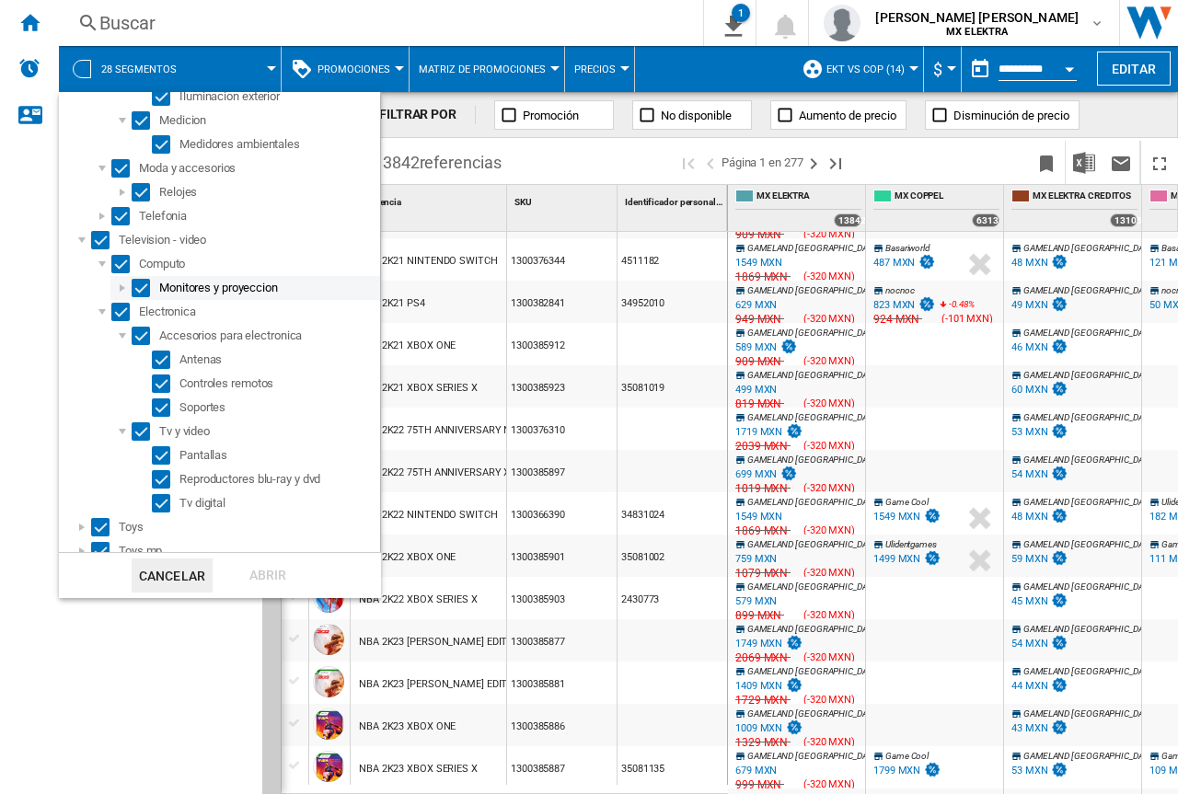
click at [120, 283] on div at bounding box center [122, 288] width 18 height 18
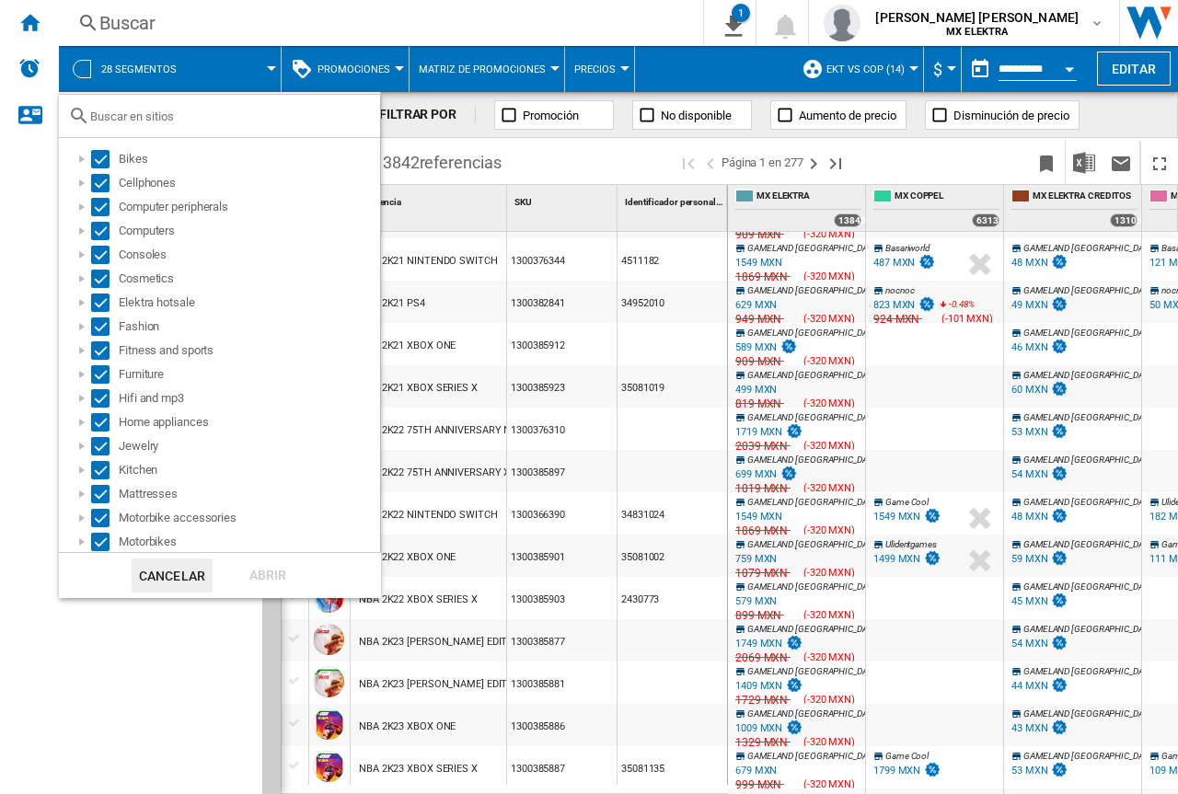
scroll to position [0, 0]
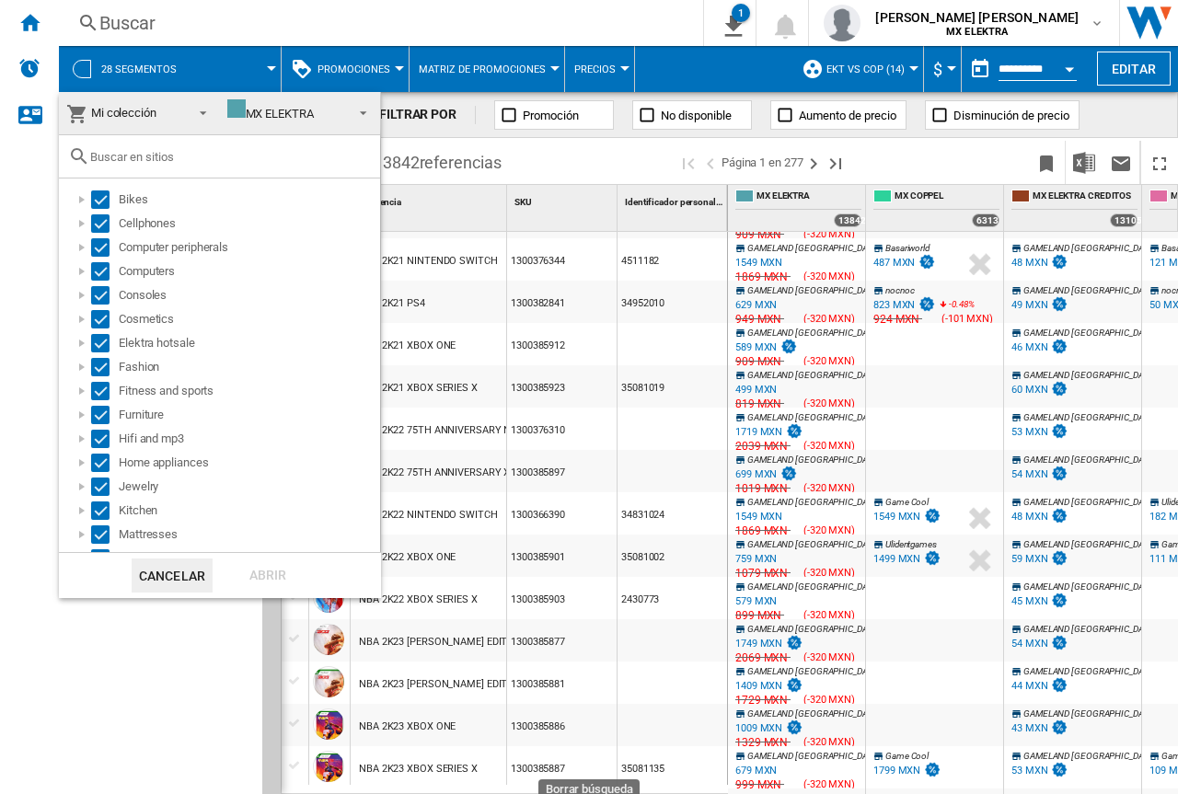
click at [144, 15] on md-backdrop at bounding box center [589, 397] width 1178 height 794
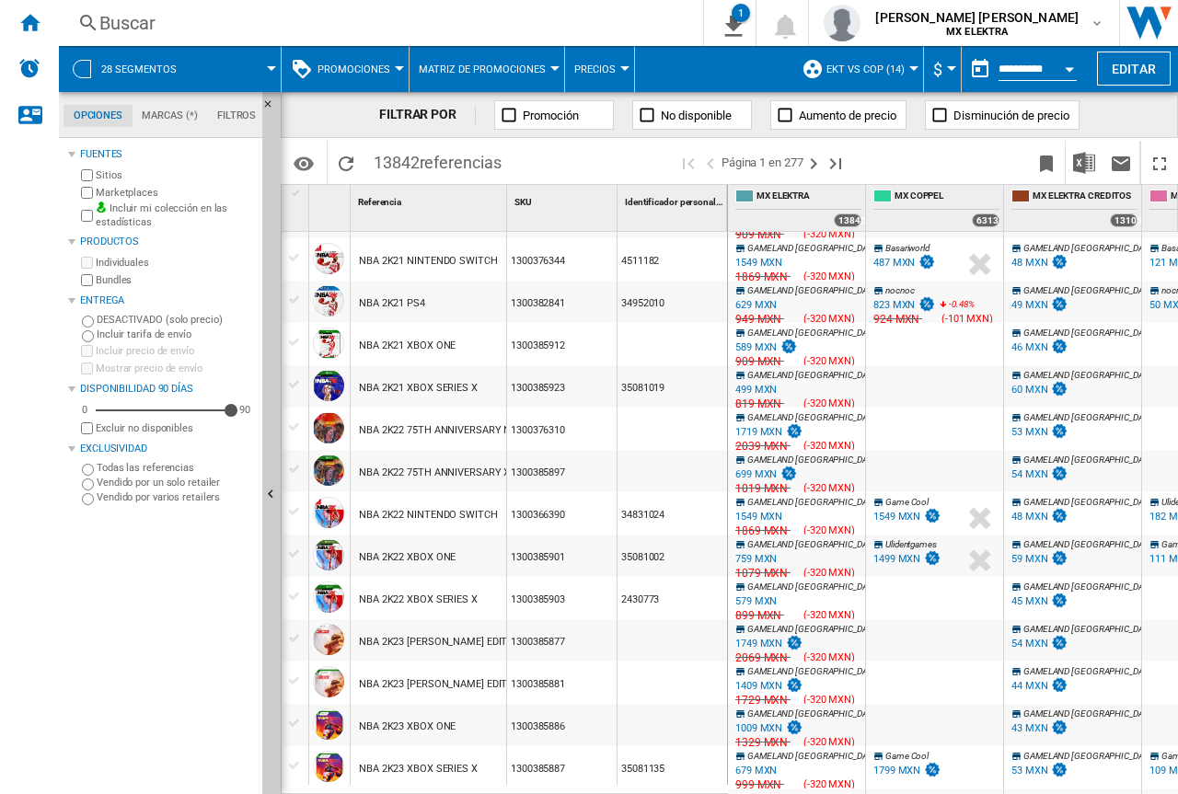
click at [155, 31] on div "Buscar" at bounding box center [377, 23] width 556 height 26
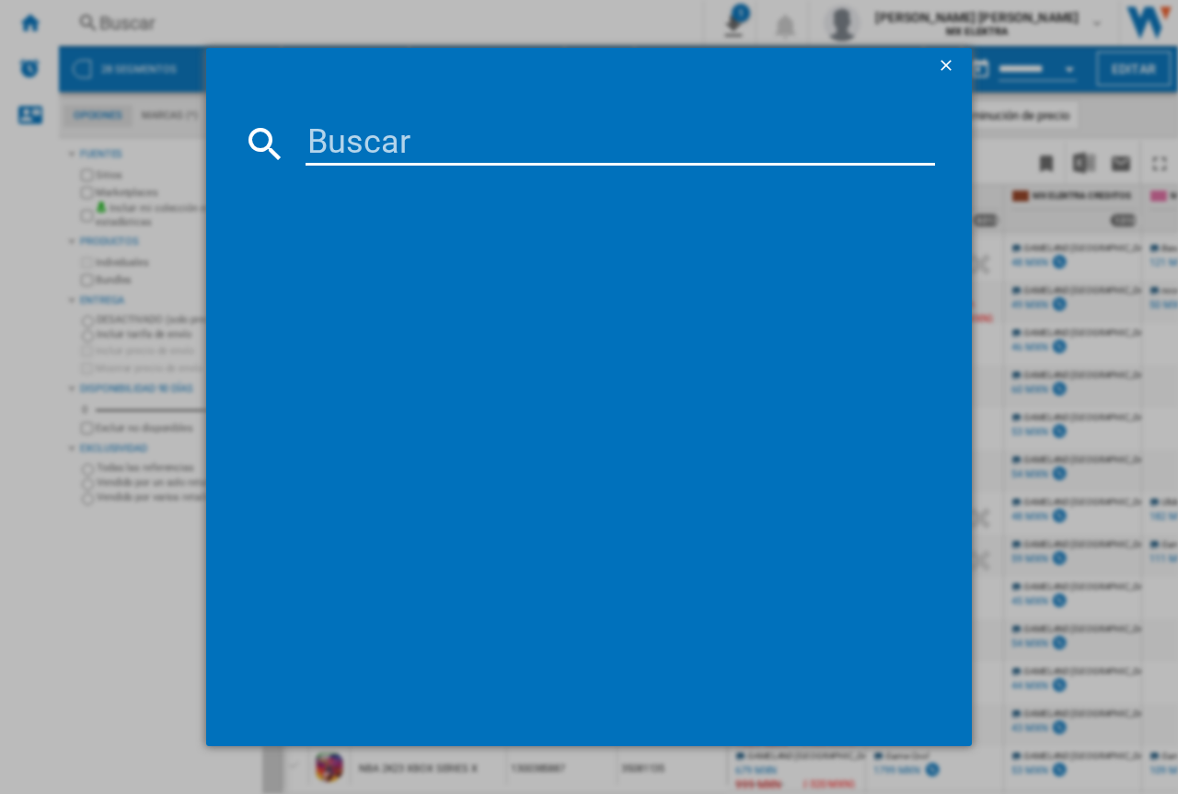
click at [396, 142] on input at bounding box center [620, 143] width 629 height 44
paste input "1300649067"
type input "1300649067"
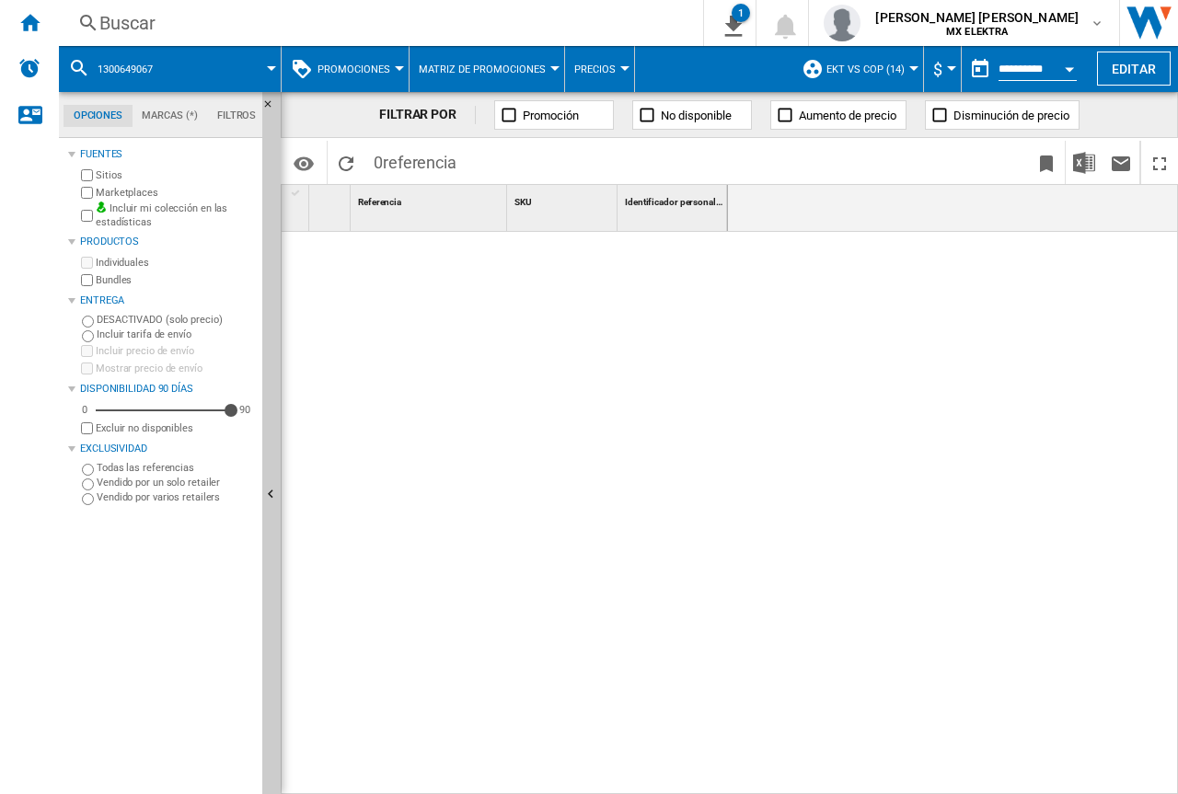
click at [117, 20] on div "Buscar" at bounding box center [377, 23] width 556 height 26
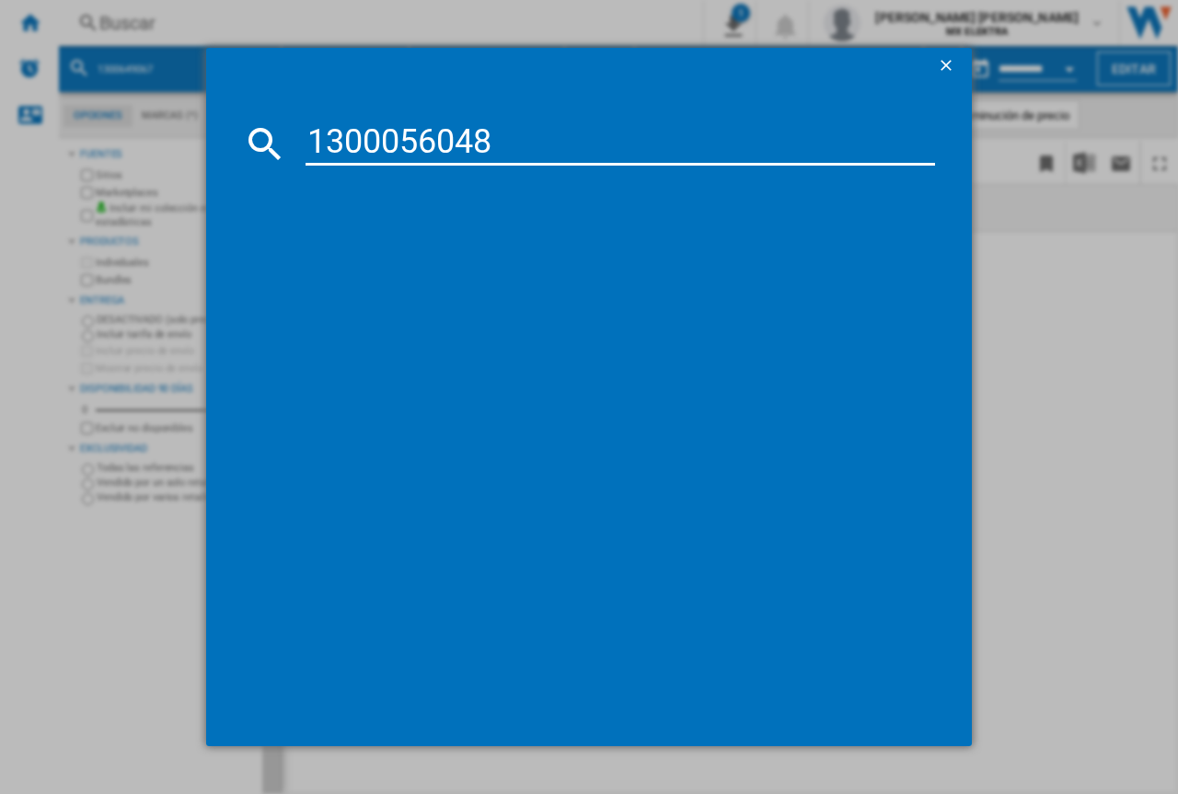
type input "1300056048"
